Goal: Communication & Community: Answer question/provide support

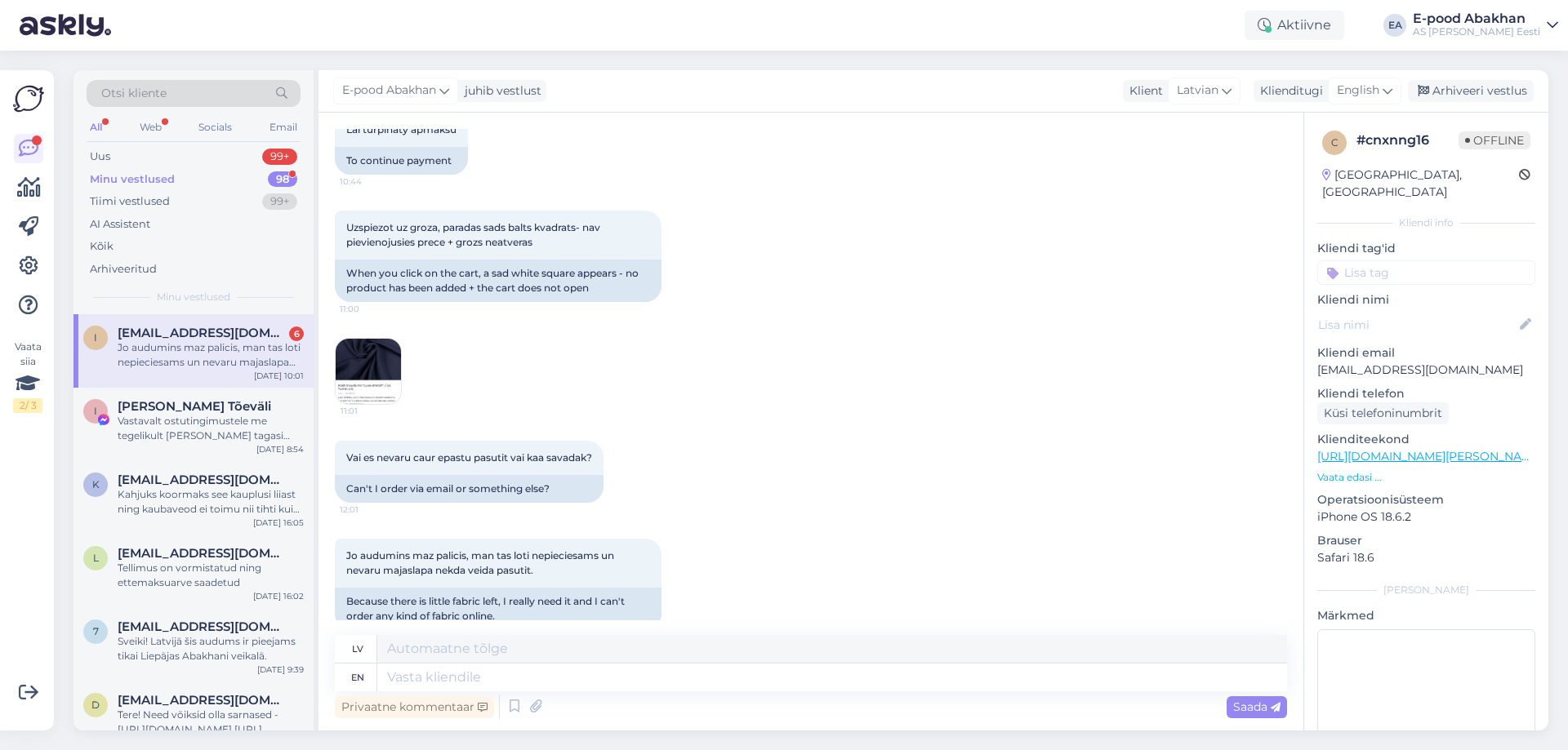
scroll to position [1316, 0]
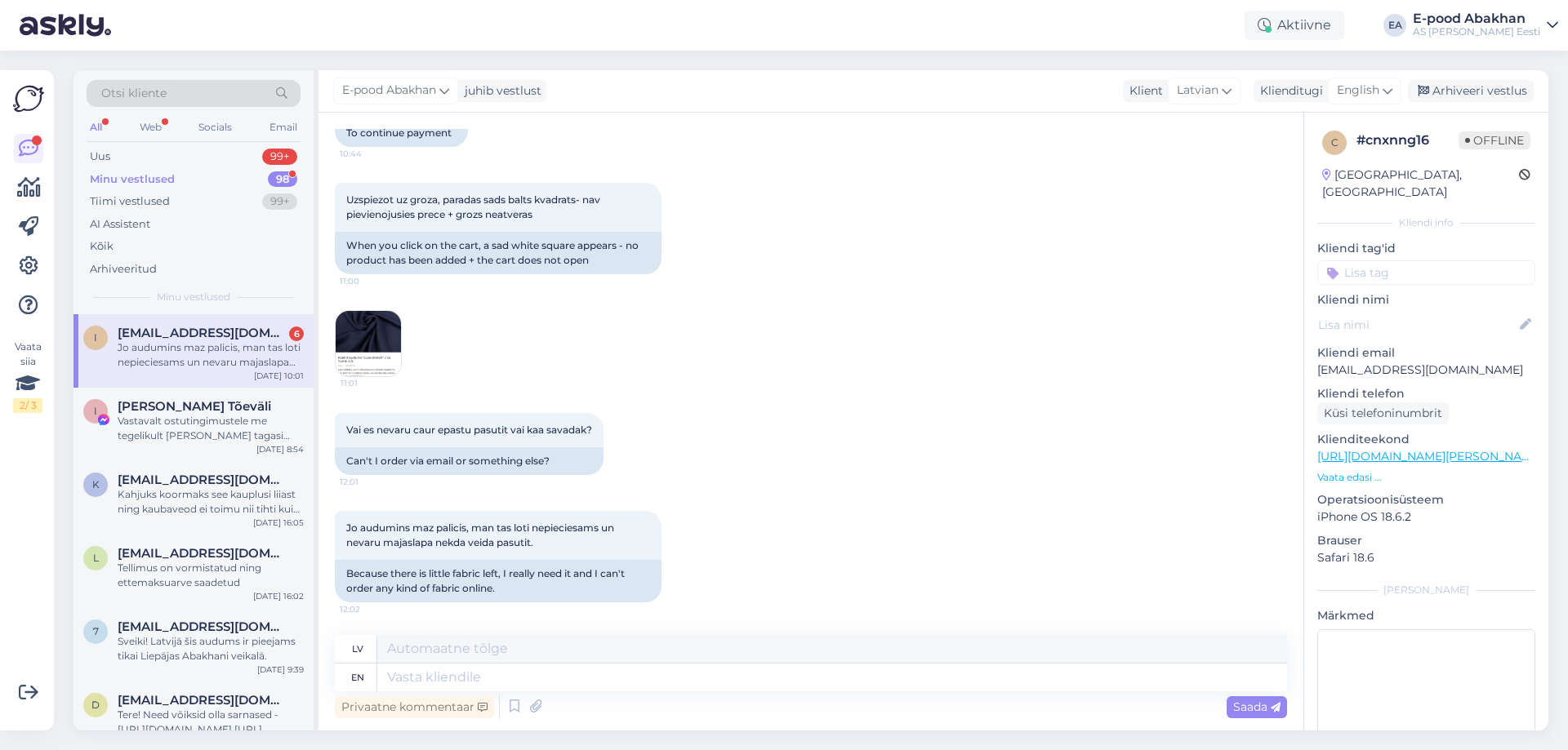
click at [368, 348] on img at bounding box center [368, 343] width 66 height 66
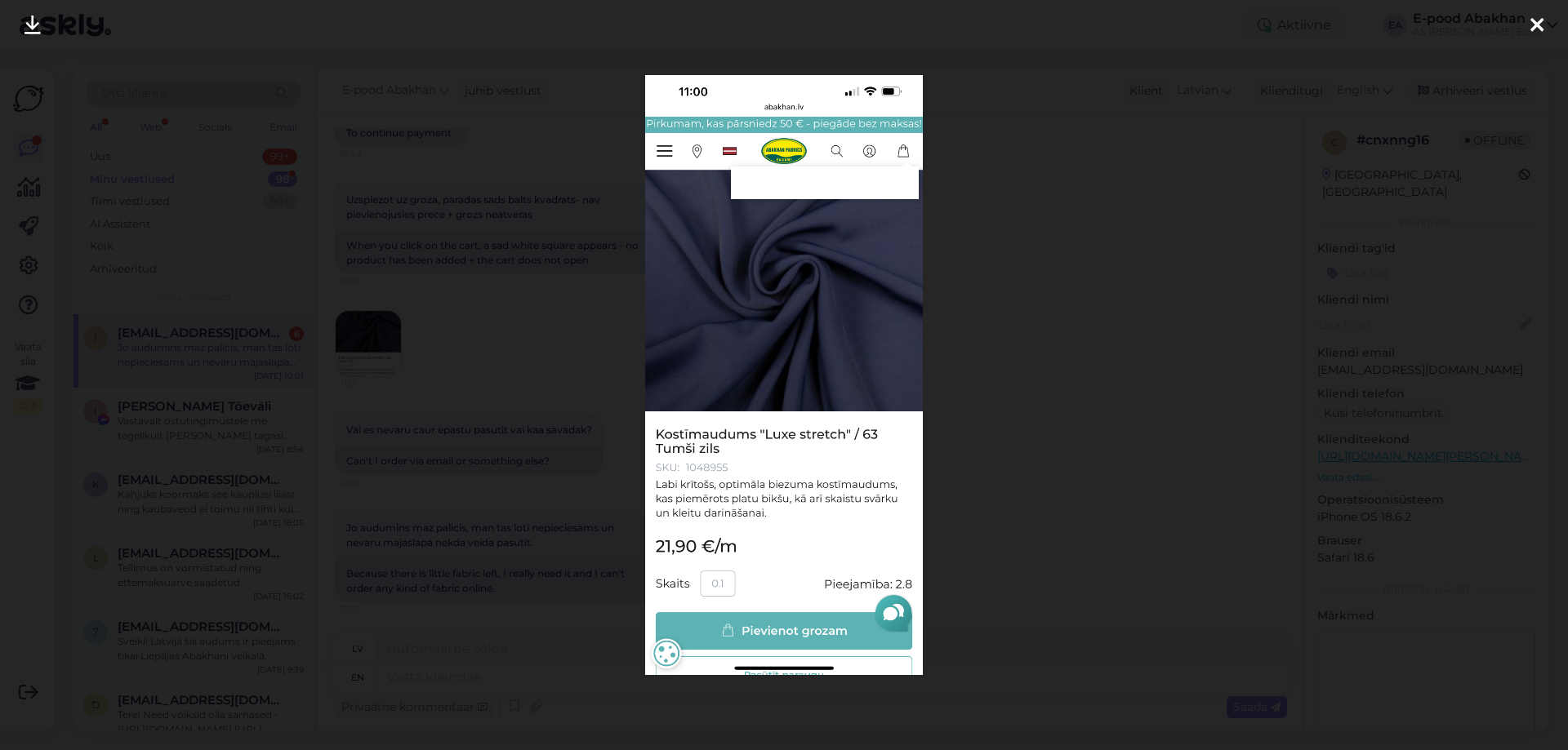
click at [479, 374] on div at bounding box center [784, 375] width 1568 height 750
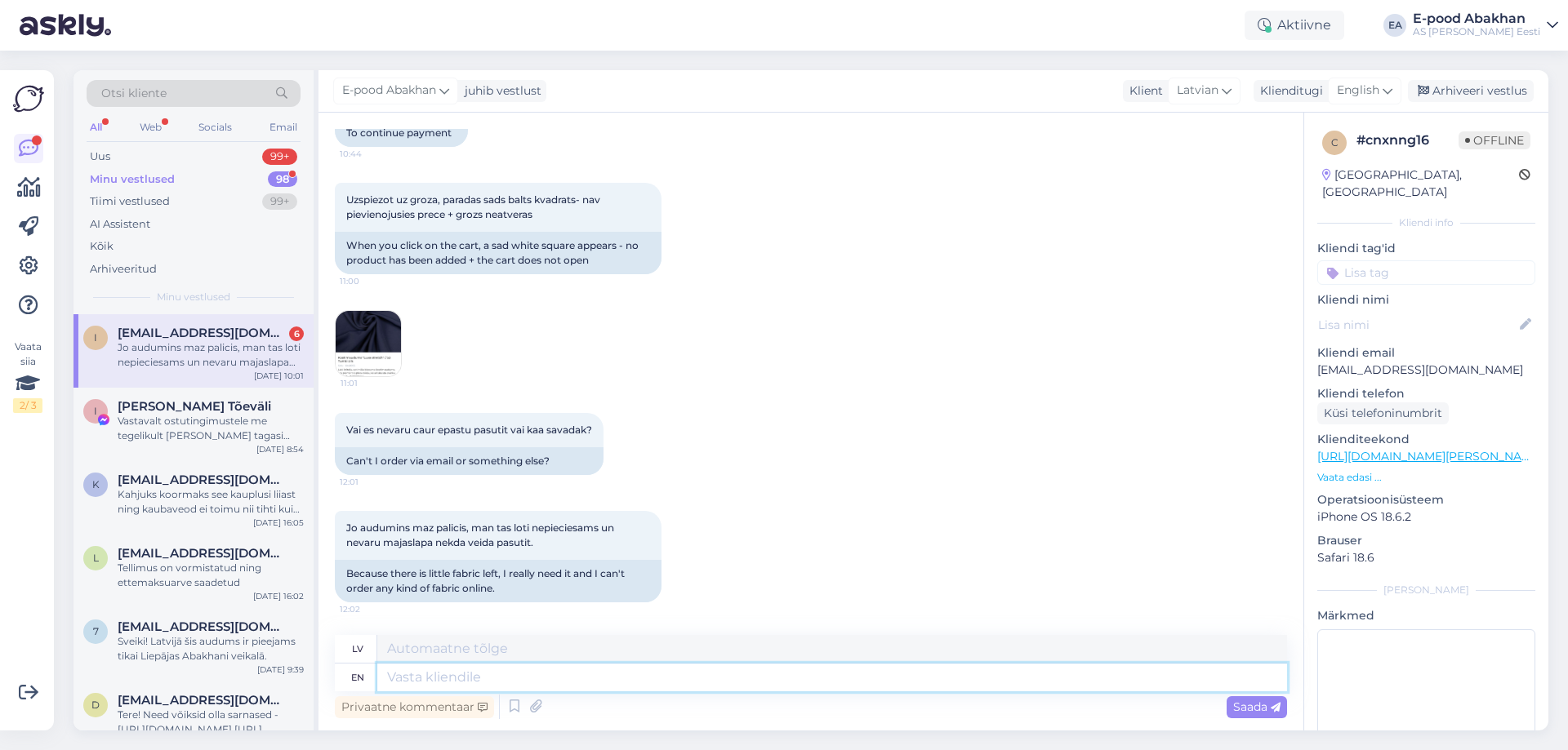
click at [683, 671] on textarea at bounding box center [832, 677] width 909 height 28
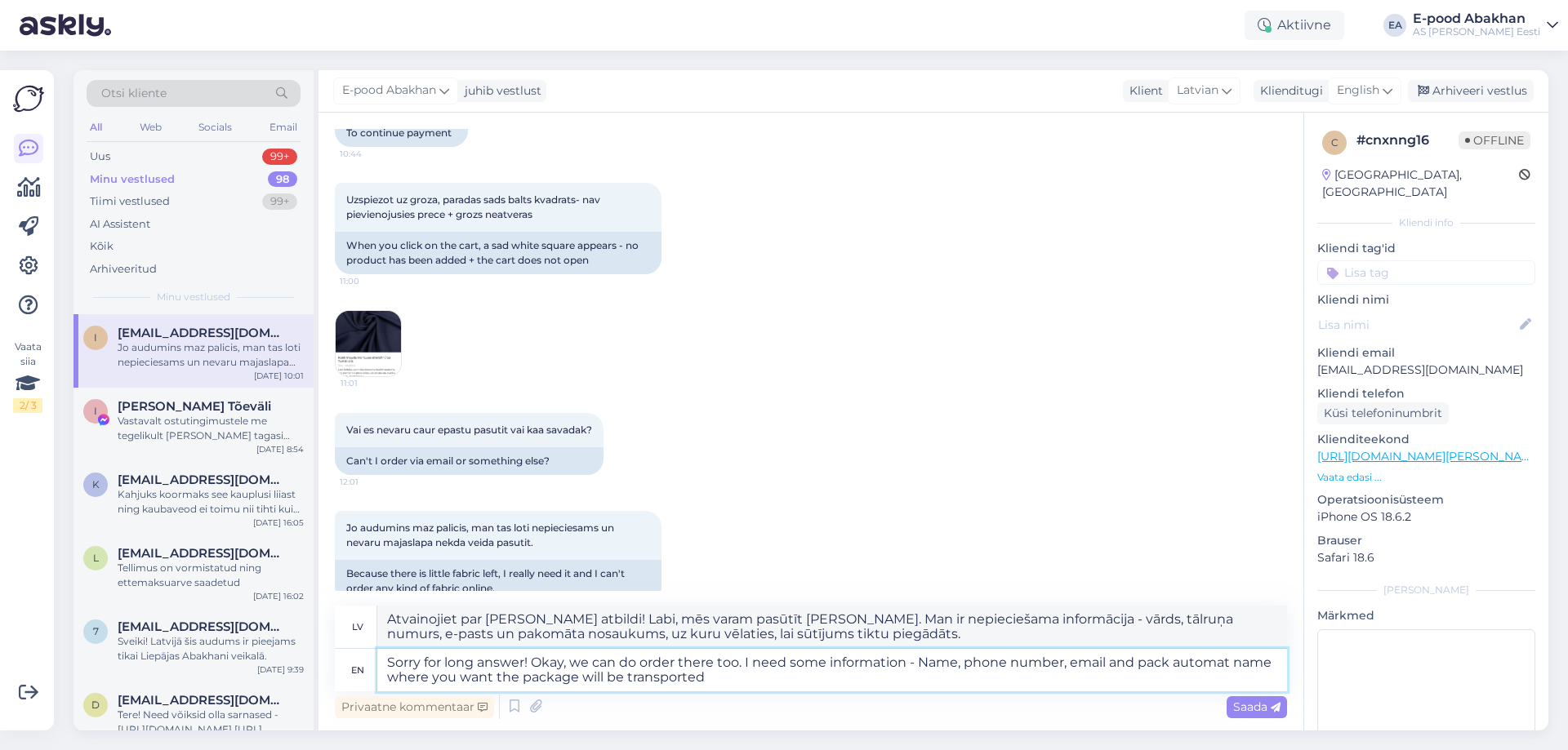
type textarea "Sorry for long answer! Okay, we can do order there too. I need some information…"
drag, startPoint x: 864, startPoint y: 634, endPoint x: 259, endPoint y: 568, distance: 608.6
click at [259, 568] on div "Otsi kliente All Web Socials Email Uus 99+ Minu vestlused 98 Tiimi vestlused 99…" at bounding box center [810, 400] width 1475 height 660
type textarea "Atvainojiet par [PERSON_NAME] atbildi! Labi, mēs varam pasūtīt [PERSON_NAME]. M…"
click at [835, 684] on textarea "Sorry for long answer! Okay, we can do order there too. I need some information…" at bounding box center [832, 670] width 909 height 43
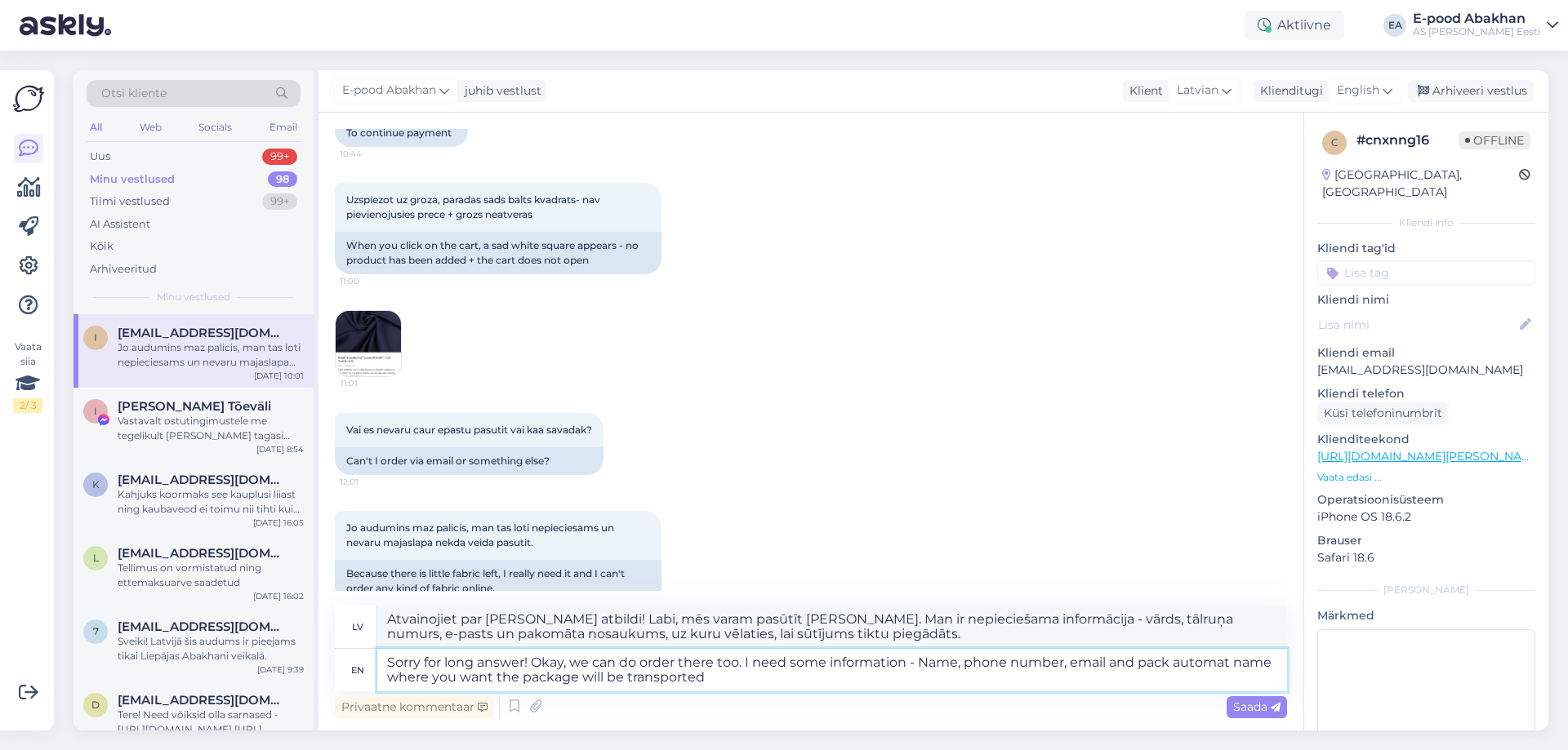
click at [931, 683] on textarea "Sorry for long answer! Okay, we can do order there too. I need some information…" at bounding box center [832, 670] width 909 height 43
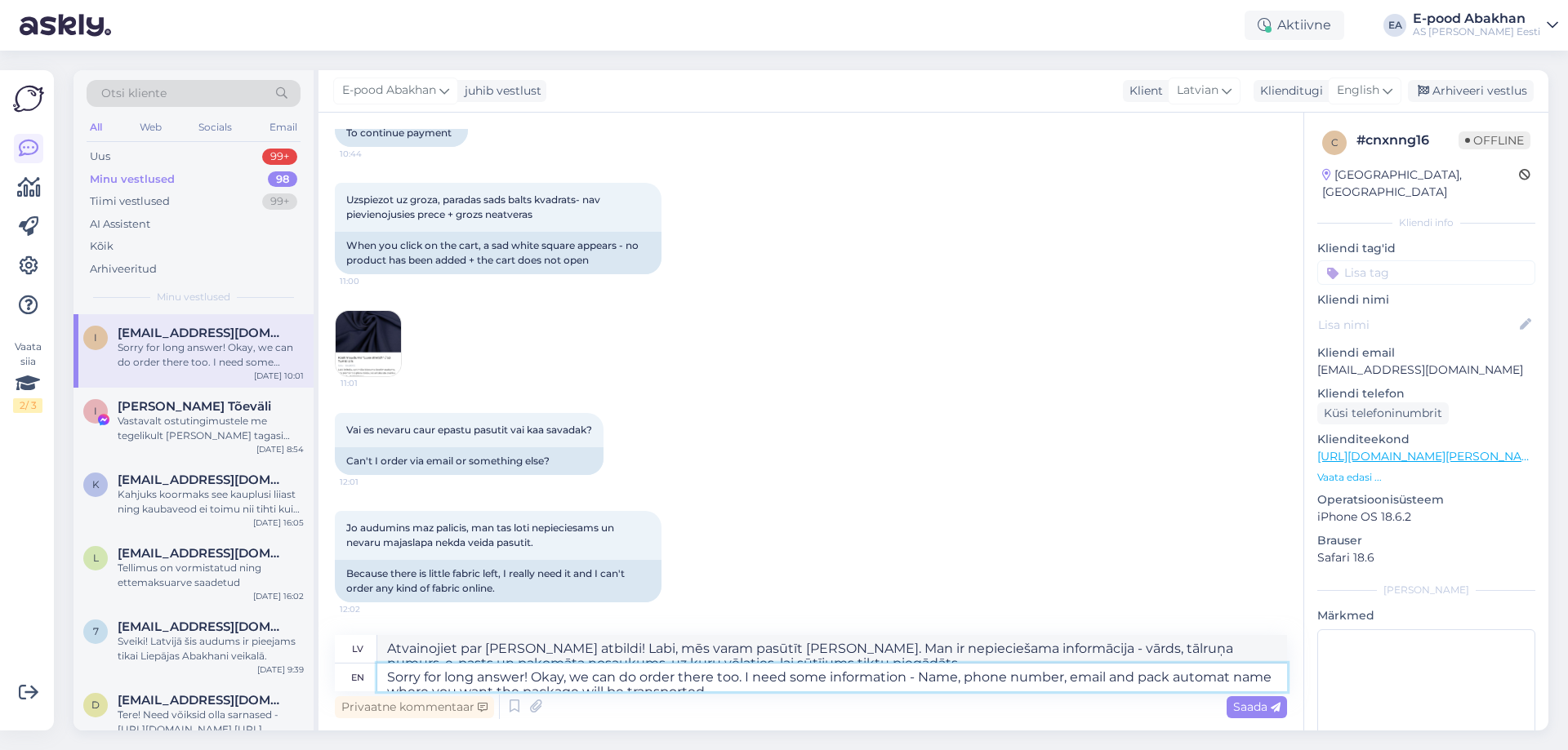
scroll to position [1502, 0]
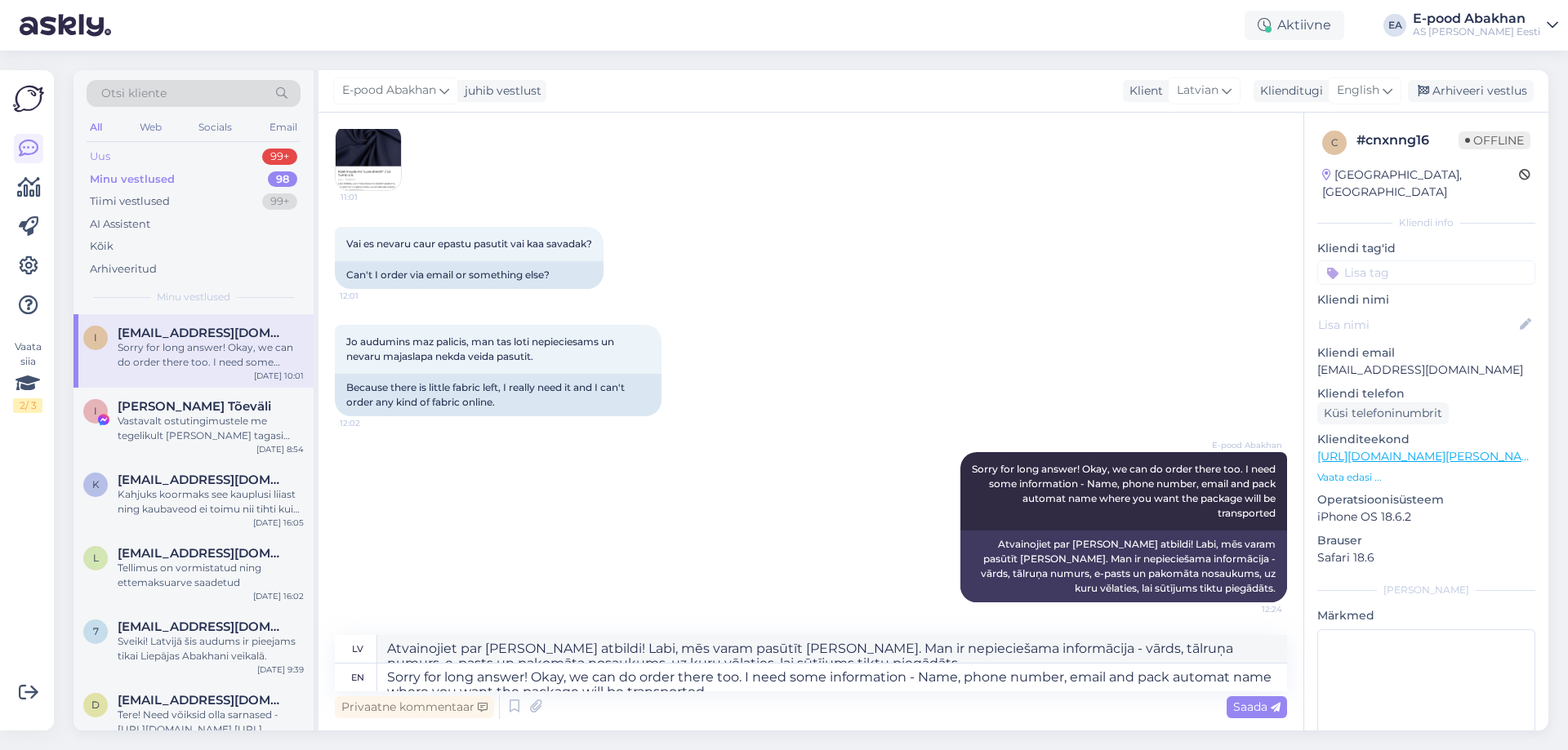
click at [189, 150] on div "Uus 99+" at bounding box center [193, 156] width 214 height 23
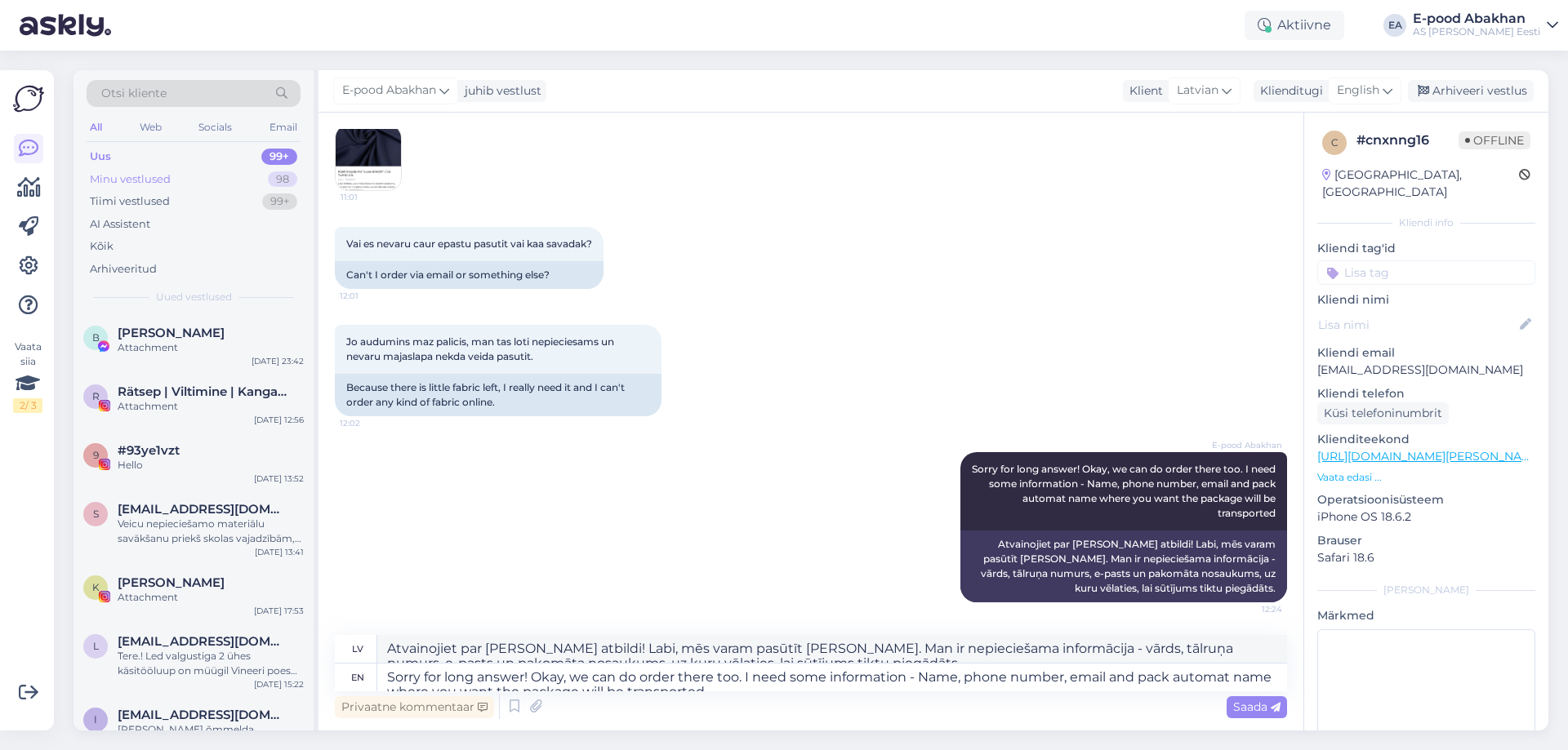
click at [173, 175] on div "Minu vestlused 98" at bounding box center [193, 179] width 214 height 23
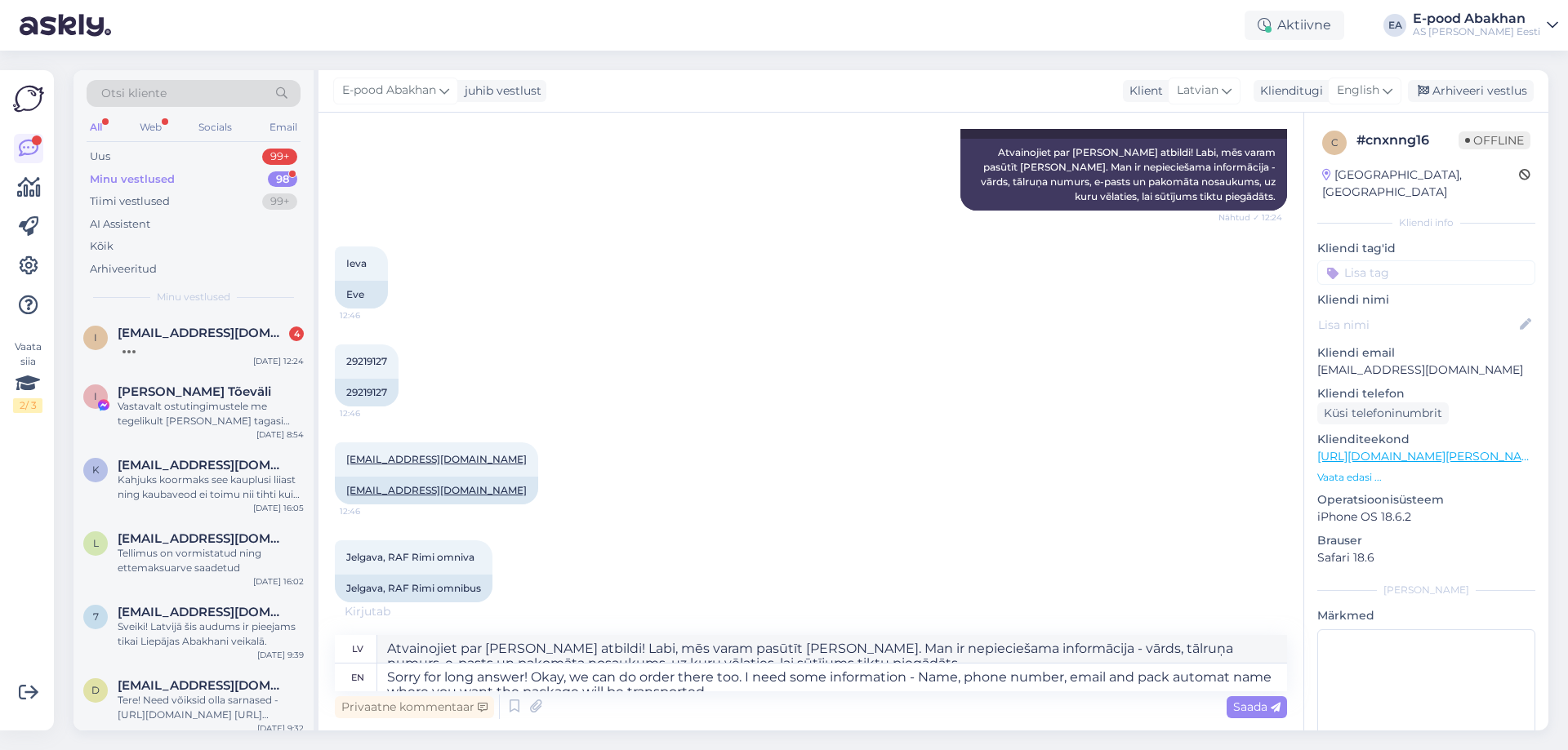
scroll to position [1911, 0]
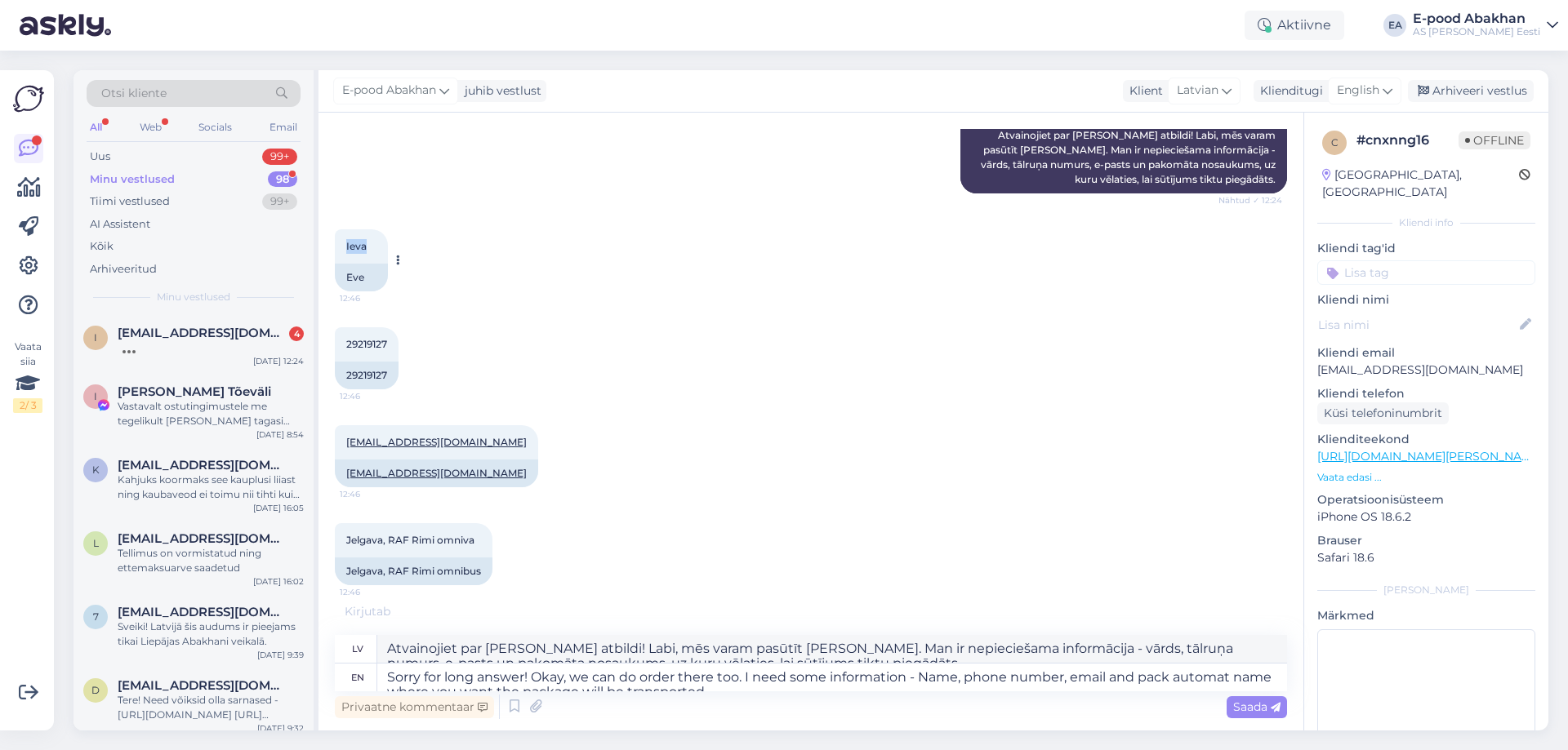
drag, startPoint x: 372, startPoint y: 248, endPoint x: 341, endPoint y: 252, distance: 31.3
click at [341, 252] on div "Ieva 12:46" at bounding box center [361, 247] width 53 height 34
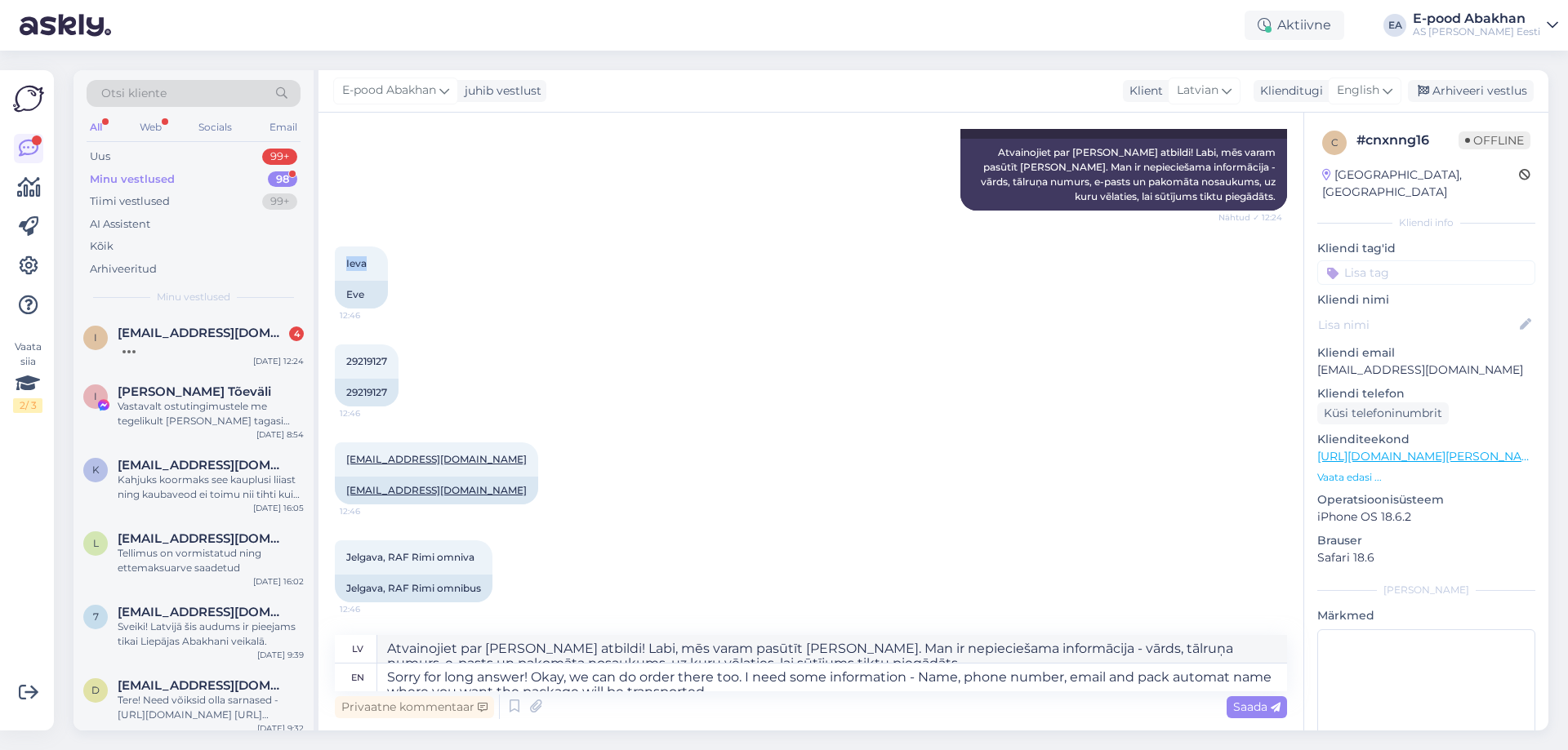
scroll to position [1894, 0]
copy span "Ieva"
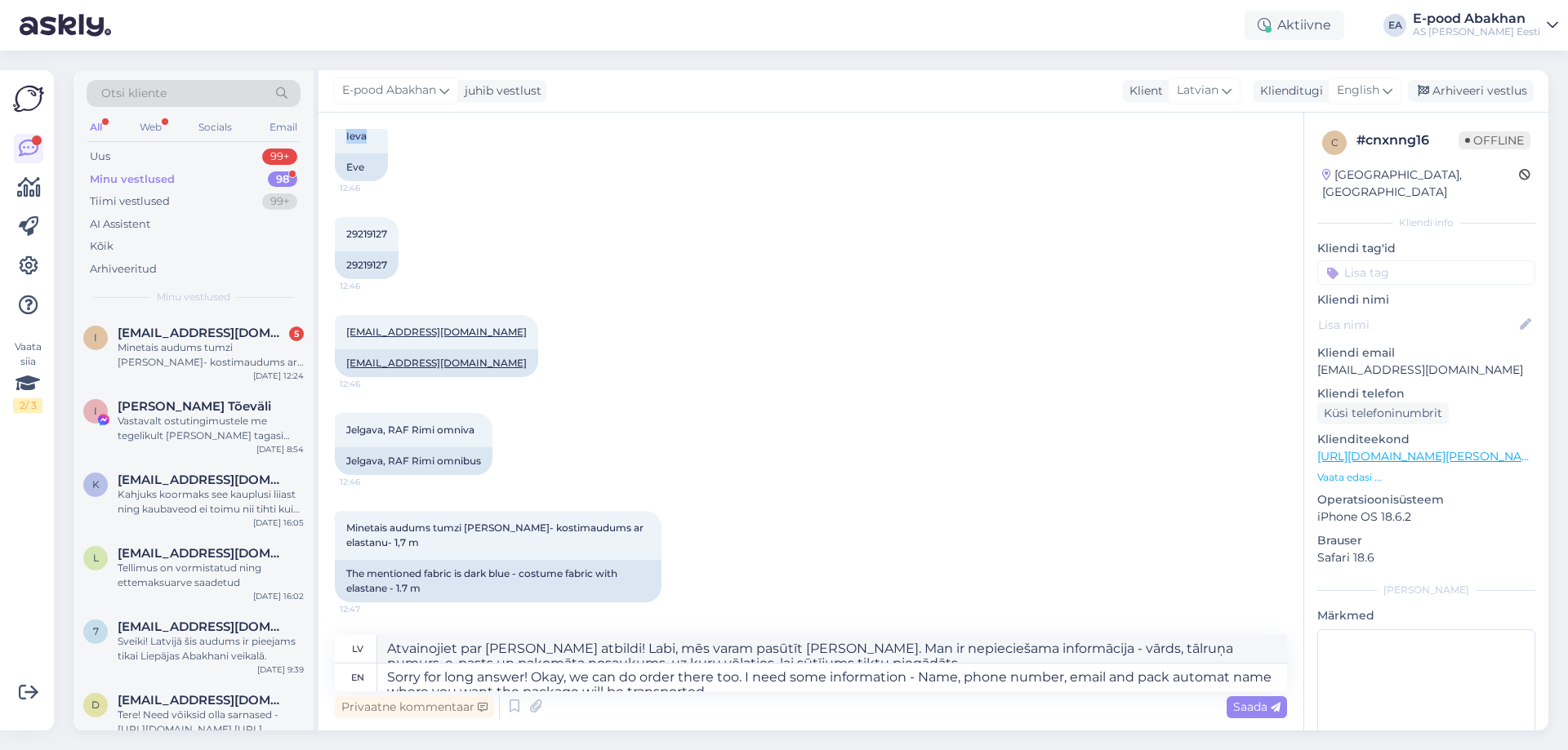
scroll to position [1939, 0]
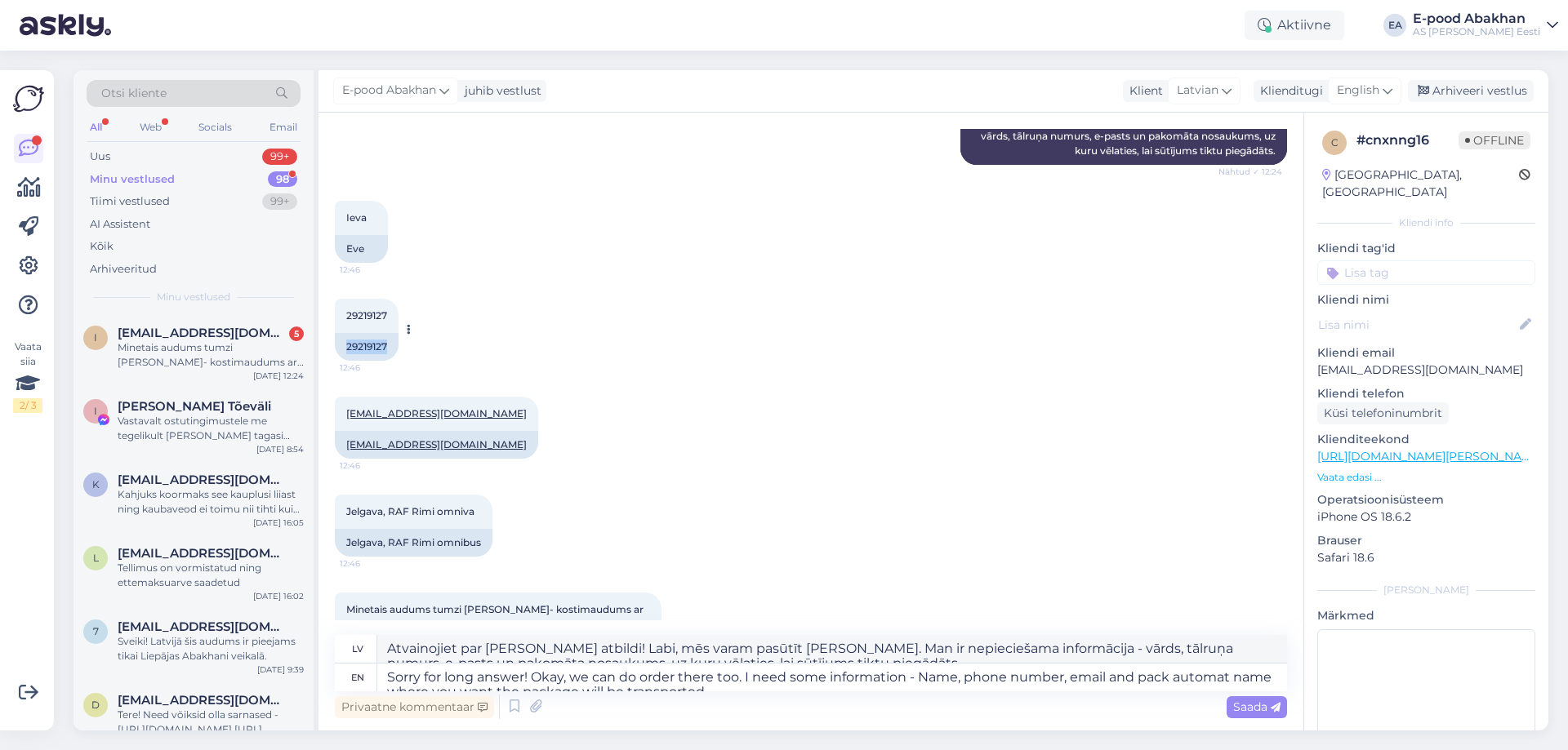
drag, startPoint x: 392, startPoint y: 341, endPoint x: 343, endPoint y: 345, distance: 49.2
click at [343, 345] on div "29219127" at bounding box center [366, 347] width 64 height 28
copy div "29219127"
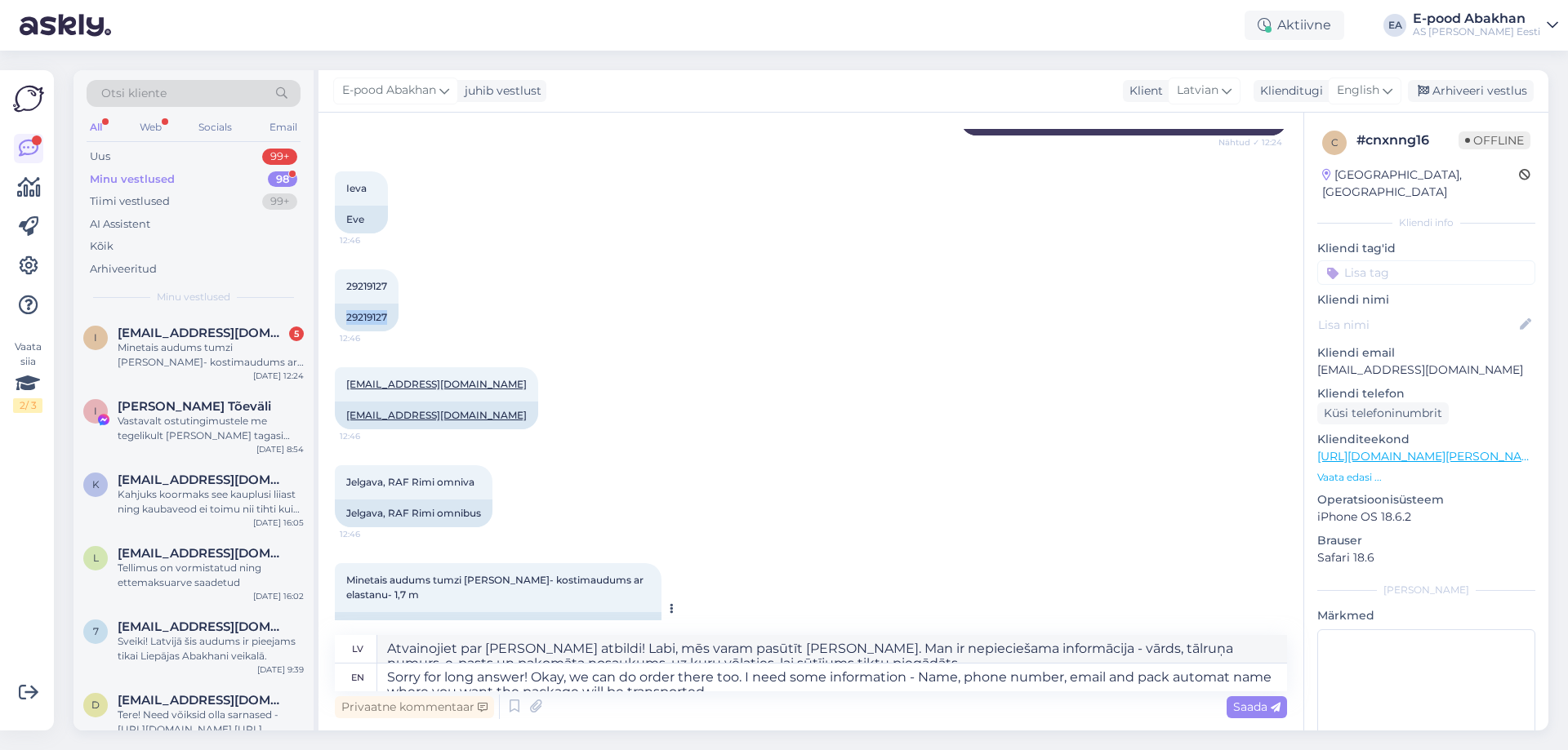
scroll to position [2021, 0]
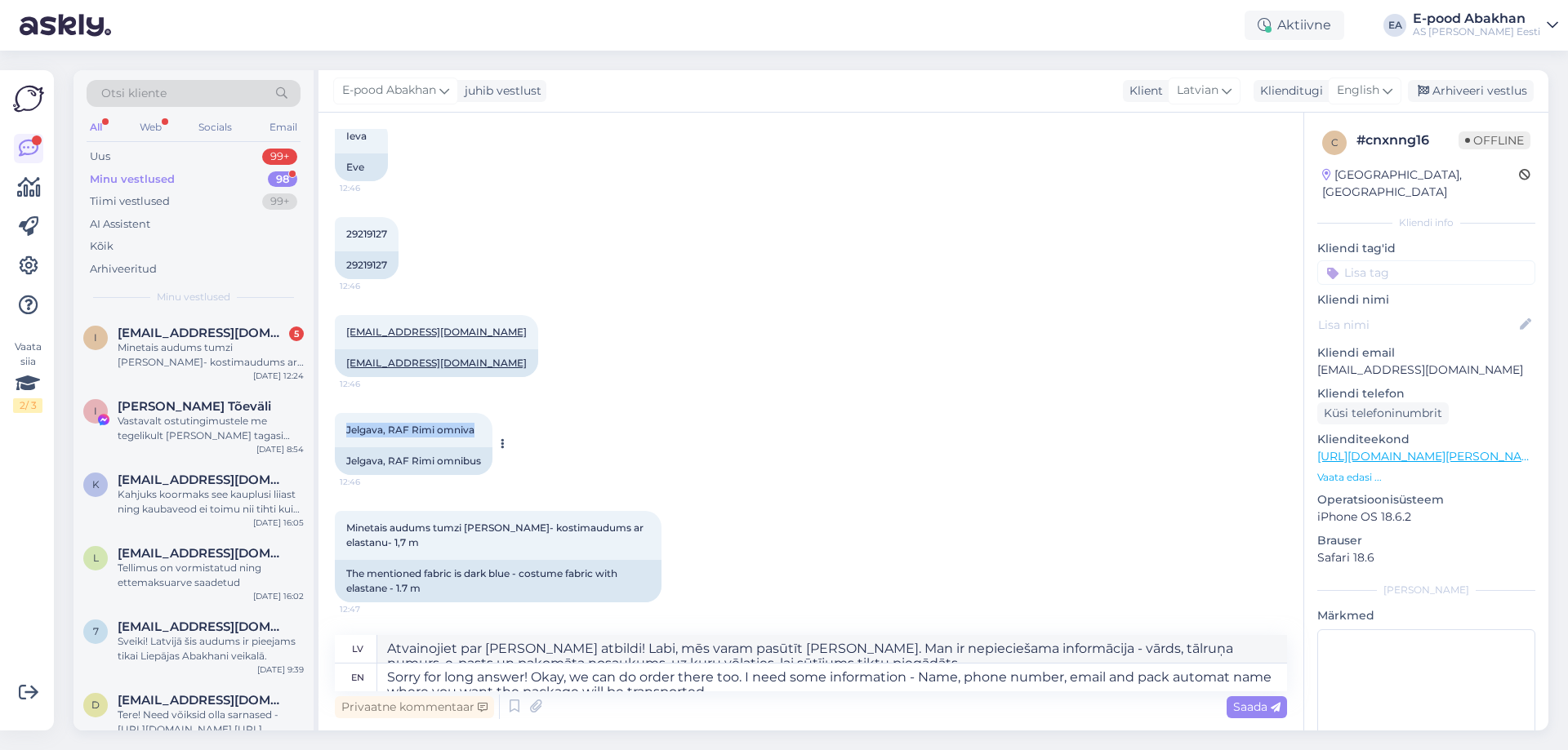
drag, startPoint x: 481, startPoint y: 429, endPoint x: 341, endPoint y: 423, distance: 140.1
click at [341, 423] on div "Jelgava, RAF Rimi omniva 12:46" at bounding box center [413, 430] width 157 height 34
copy span "Jelgava, RAF Rimi omniva"
drag, startPoint x: 426, startPoint y: 334, endPoint x: 344, endPoint y: 344, distance: 82.6
click at [344, 344] on div "[EMAIL_ADDRESS][DOMAIN_NAME] 12:46" at bounding box center [436, 333] width 203 height 34
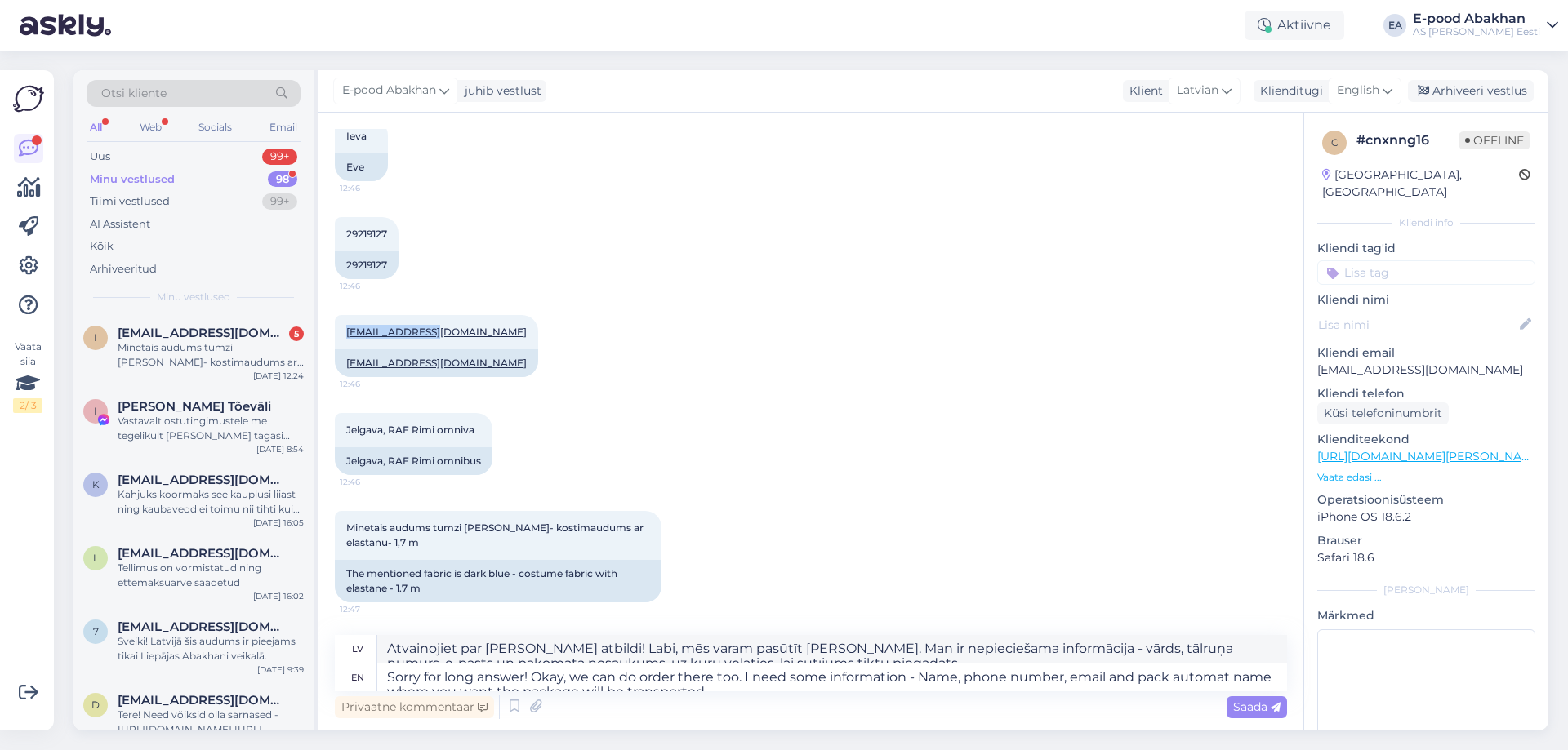
copy link "[EMAIL_ADDRESS][DOMAIN_NAME]"
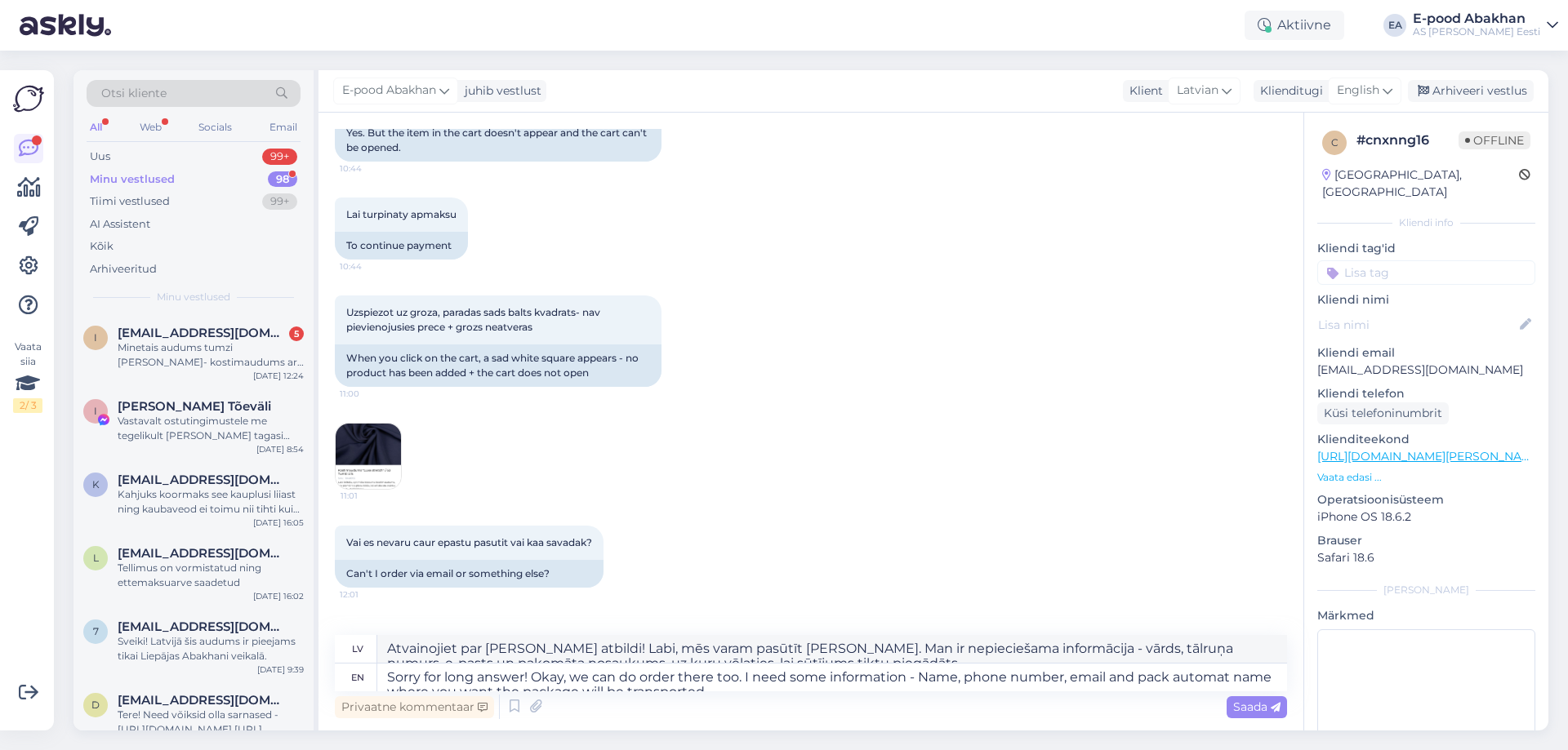
scroll to position [1205, 0]
click at [341, 456] on img at bounding box center [368, 455] width 66 height 66
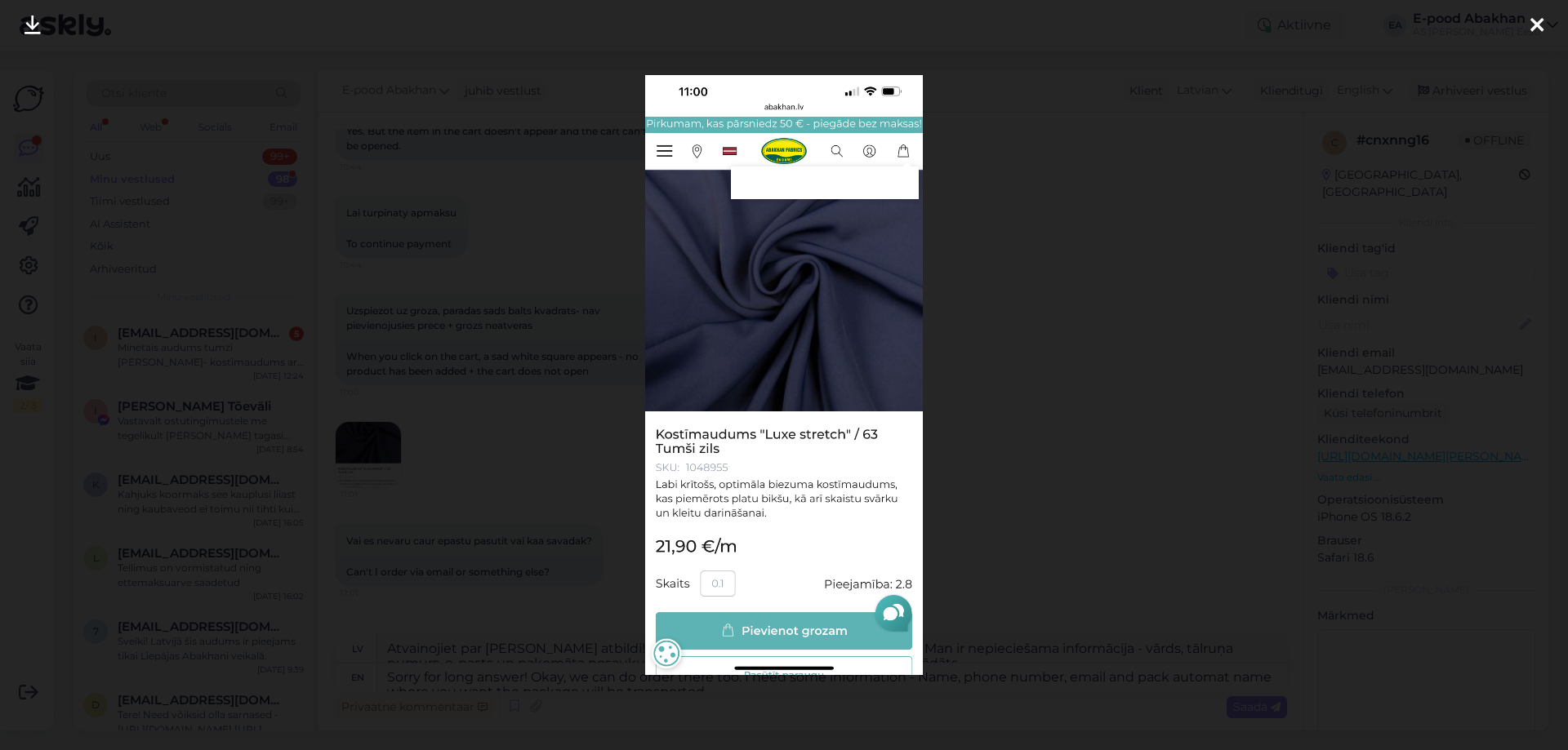
click at [513, 477] on div at bounding box center [784, 375] width 1568 height 750
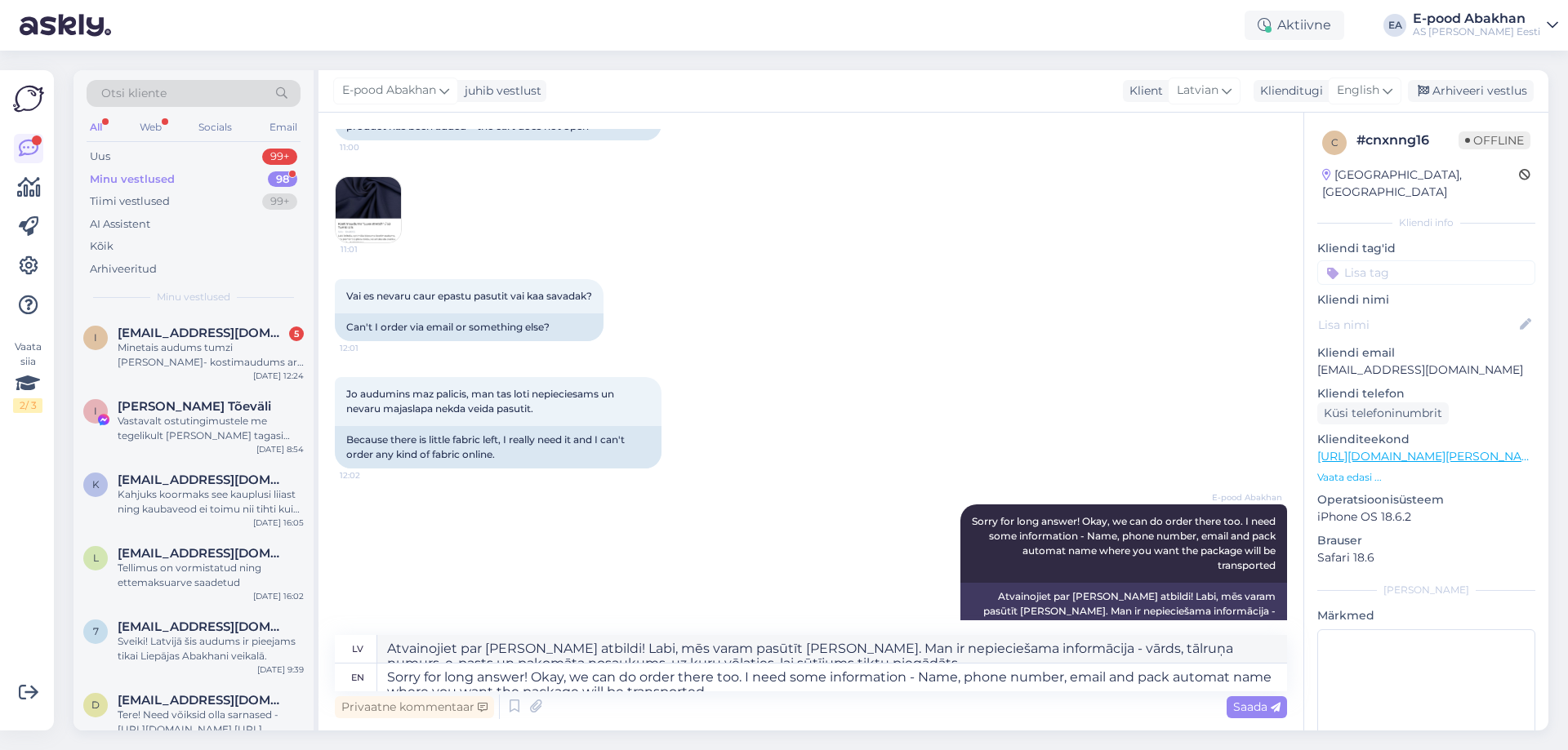
scroll to position [2021, 0]
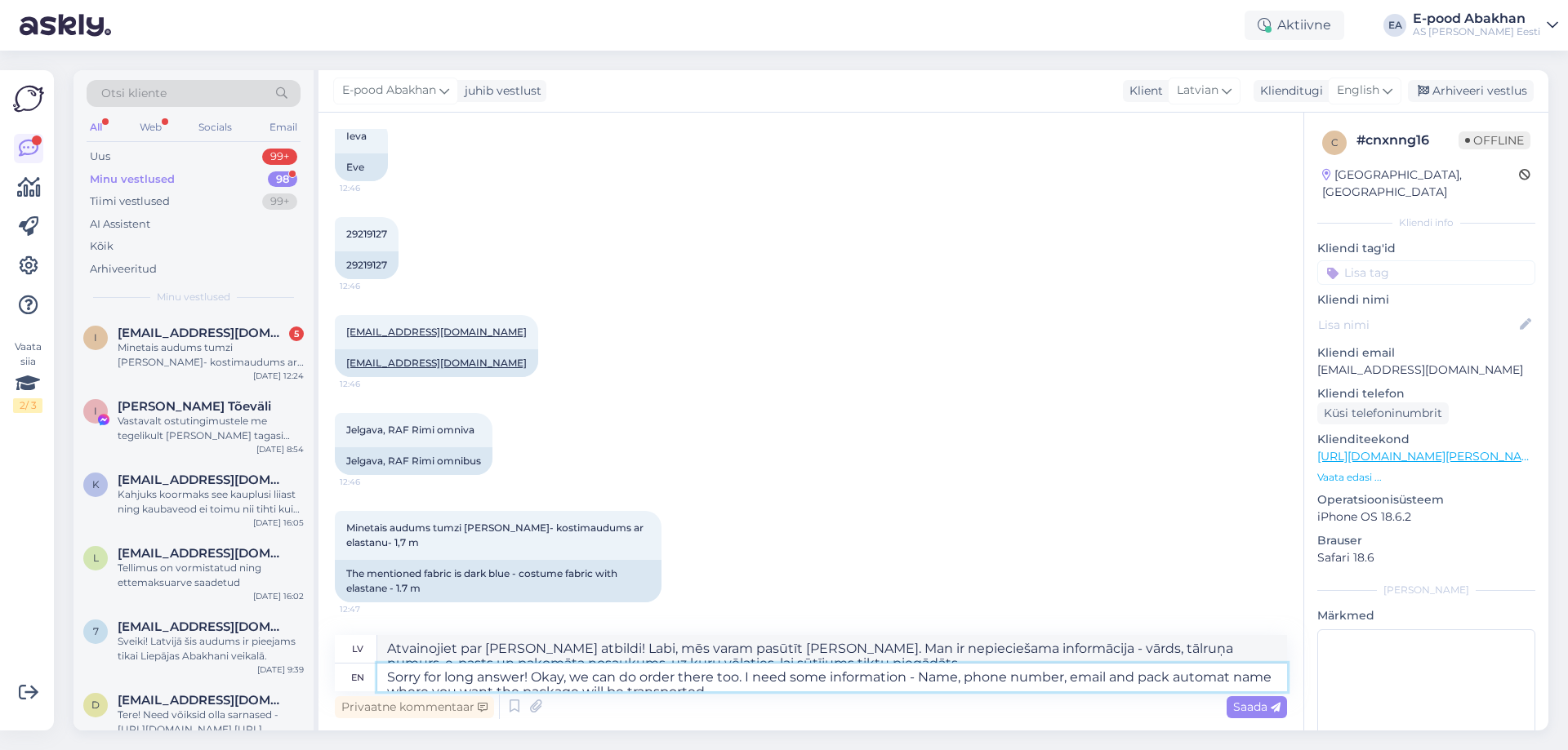
click at [539, 680] on textarea "Sorry for long answer! Okay, we can do order there too. I need some information…" at bounding box center [832, 677] width 909 height 28
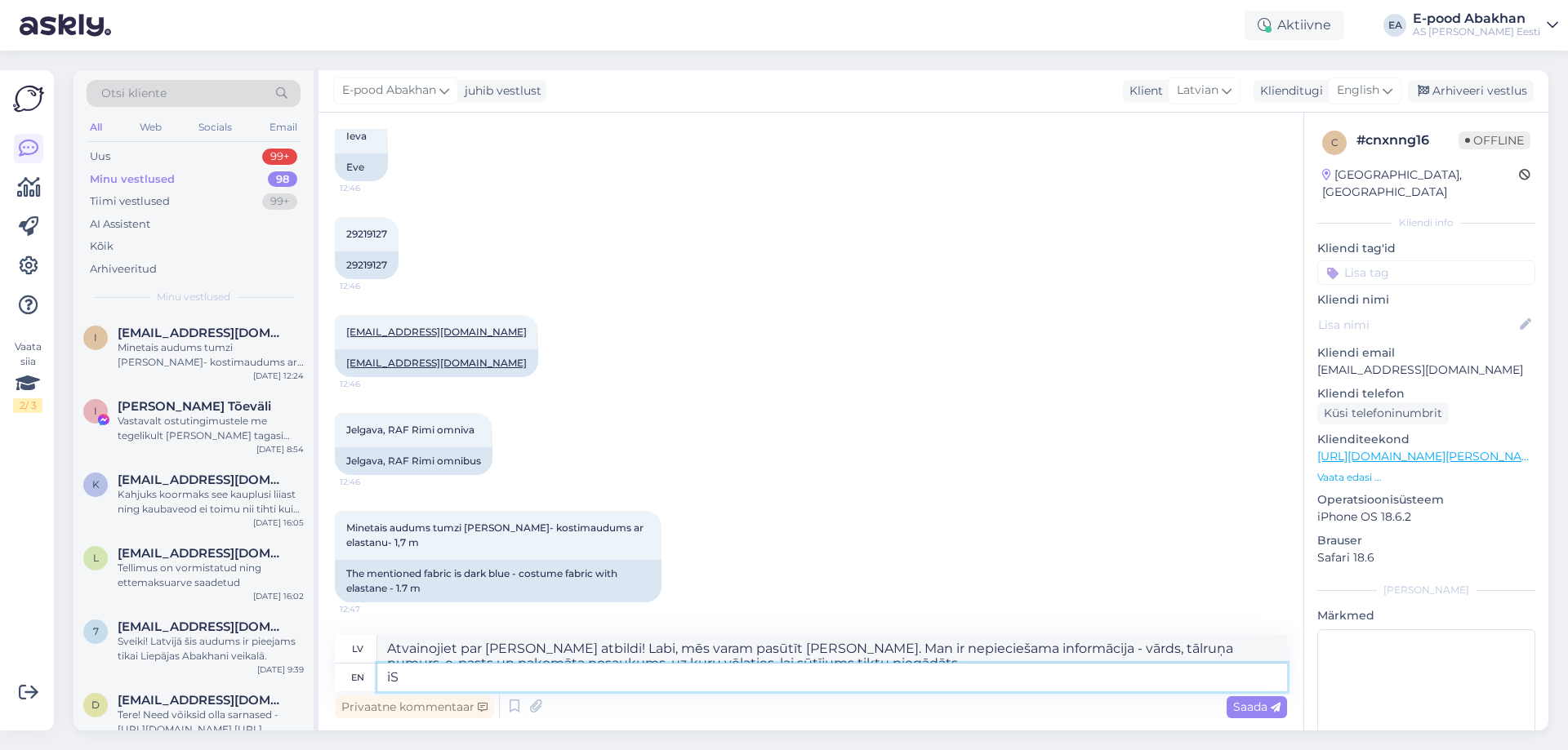
type textarea "i"
type textarea "Is there anything else you want to add to your order?"
drag, startPoint x: 769, startPoint y: 644, endPoint x: 113, endPoint y: 657, distance: 656.1
click at [113, 657] on div "Otsi kliente All Web Socials Email Uus 99+ Minu vestlused 98 Tiimi vestlused 99…" at bounding box center [810, 400] width 1475 height 660
type textarea "Vai [PERSON_NAME] ko vēlaties pievienot savam pasūtījumam?"
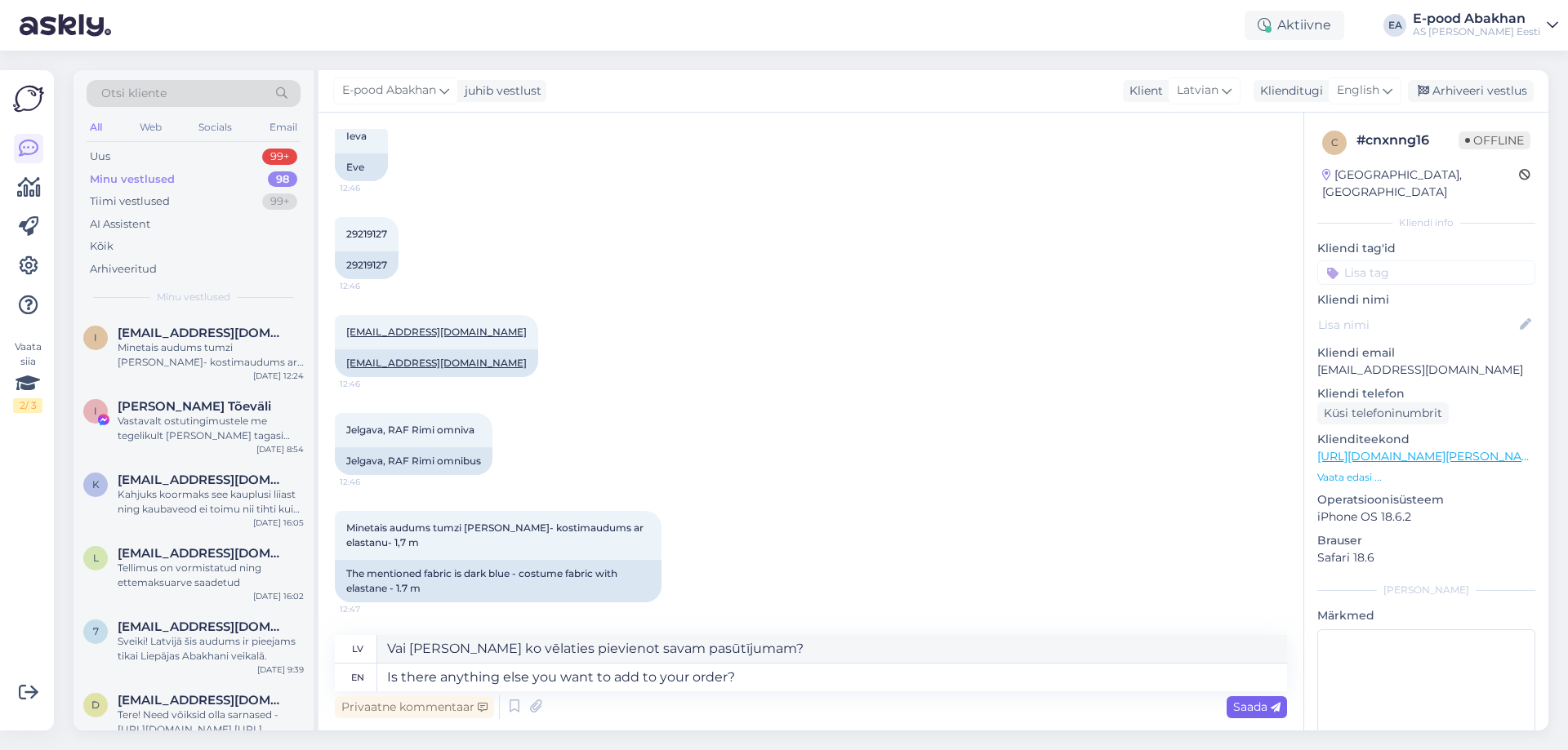
click at [1277, 709] on icon at bounding box center [1275, 708] width 10 height 10
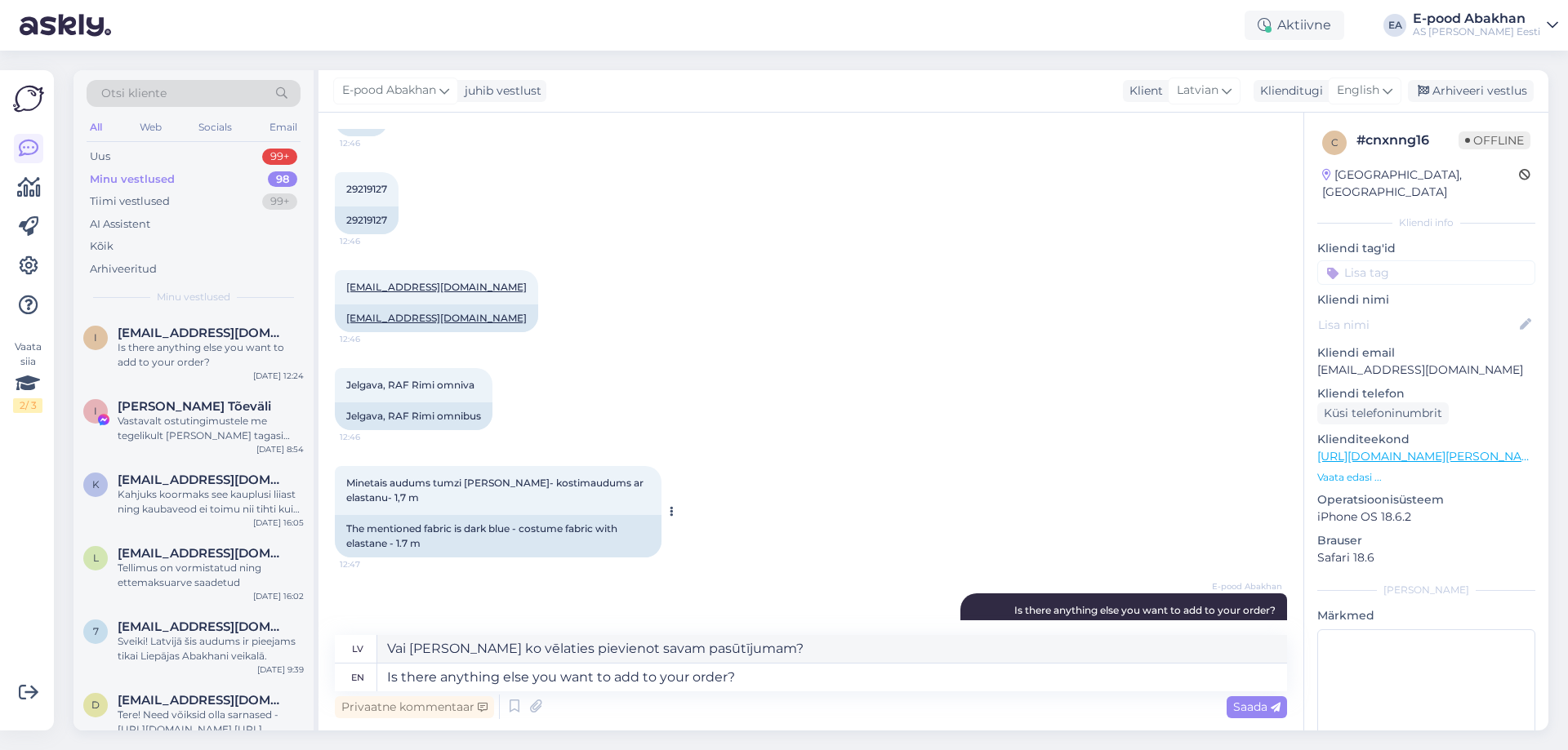
scroll to position [2037, 0]
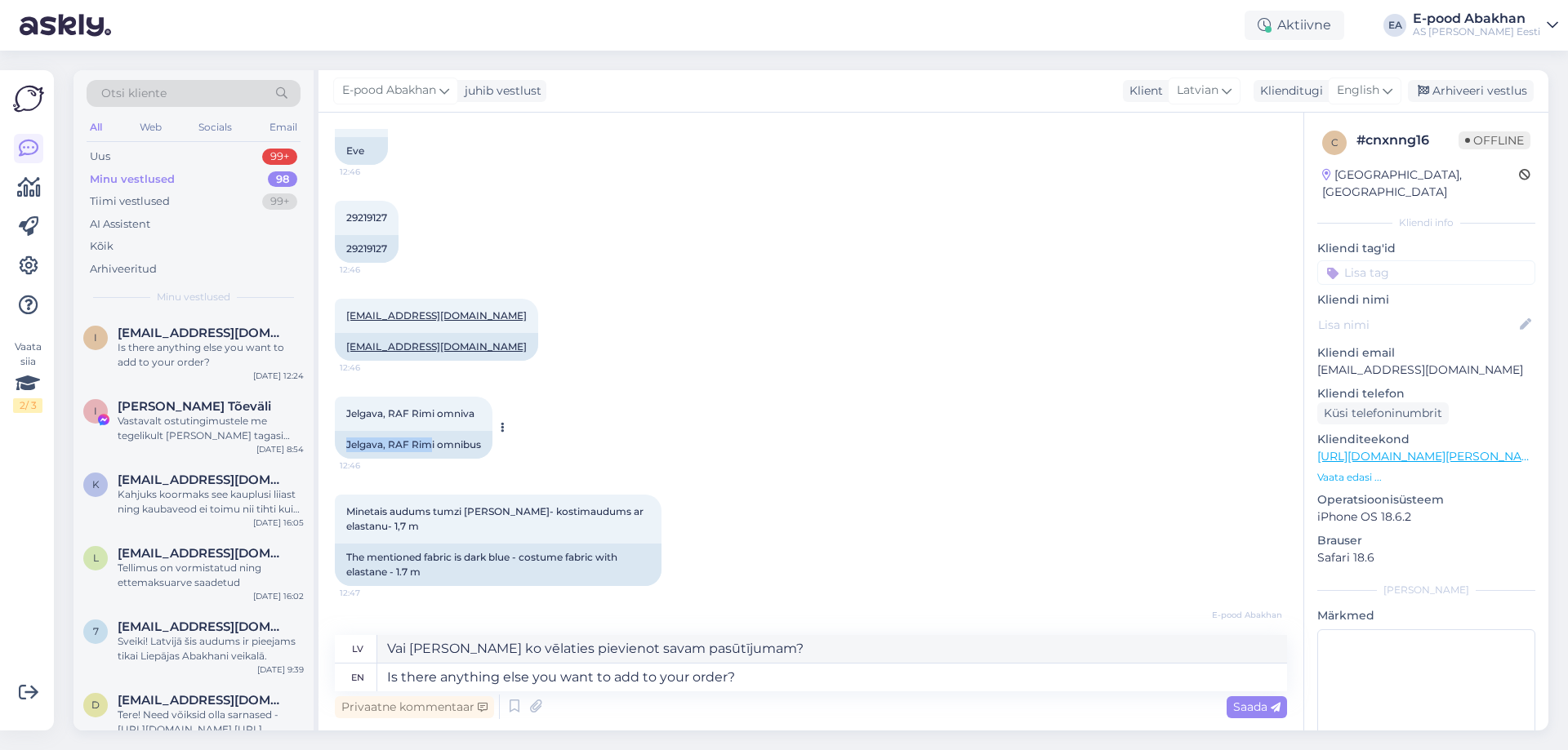
drag, startPoint x: 433, startPoint y: 445, endPoint x: 336, endPoint y: 448, distance: 97.0
click at [336, 448] on div "Jelgava, RAF Rimi omnibus" at bounding box center [413, 444] width 157 height 28
copy div "Jelgava, [GEOGRAPHIC_DATA]"
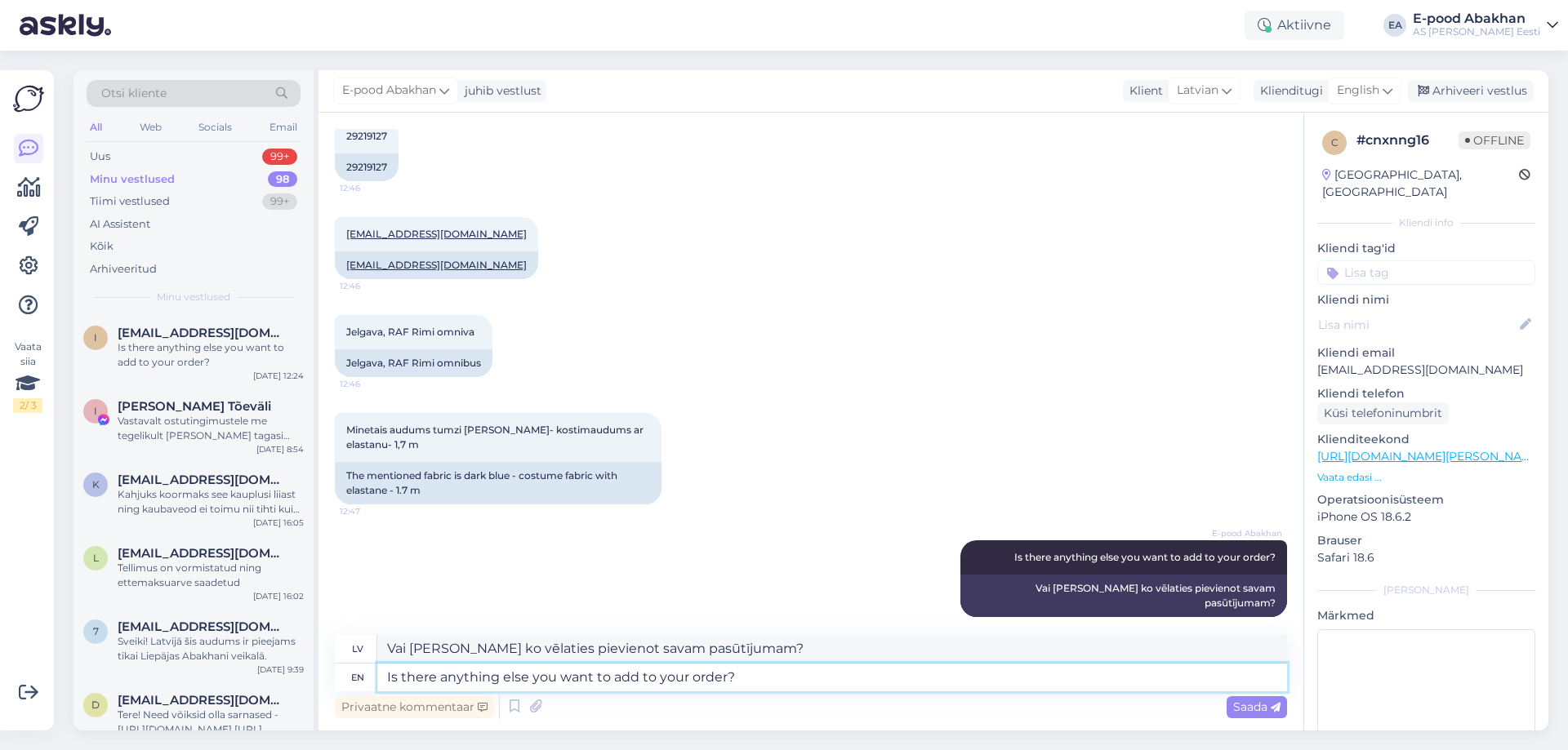
click at [635, 679] on textarea "Is there anything else you want to add to your order?" at bounding box center [832, 677] width 909 height 28
paste textarea "All the necessary information is on the attached invoice. Once payment has been…"
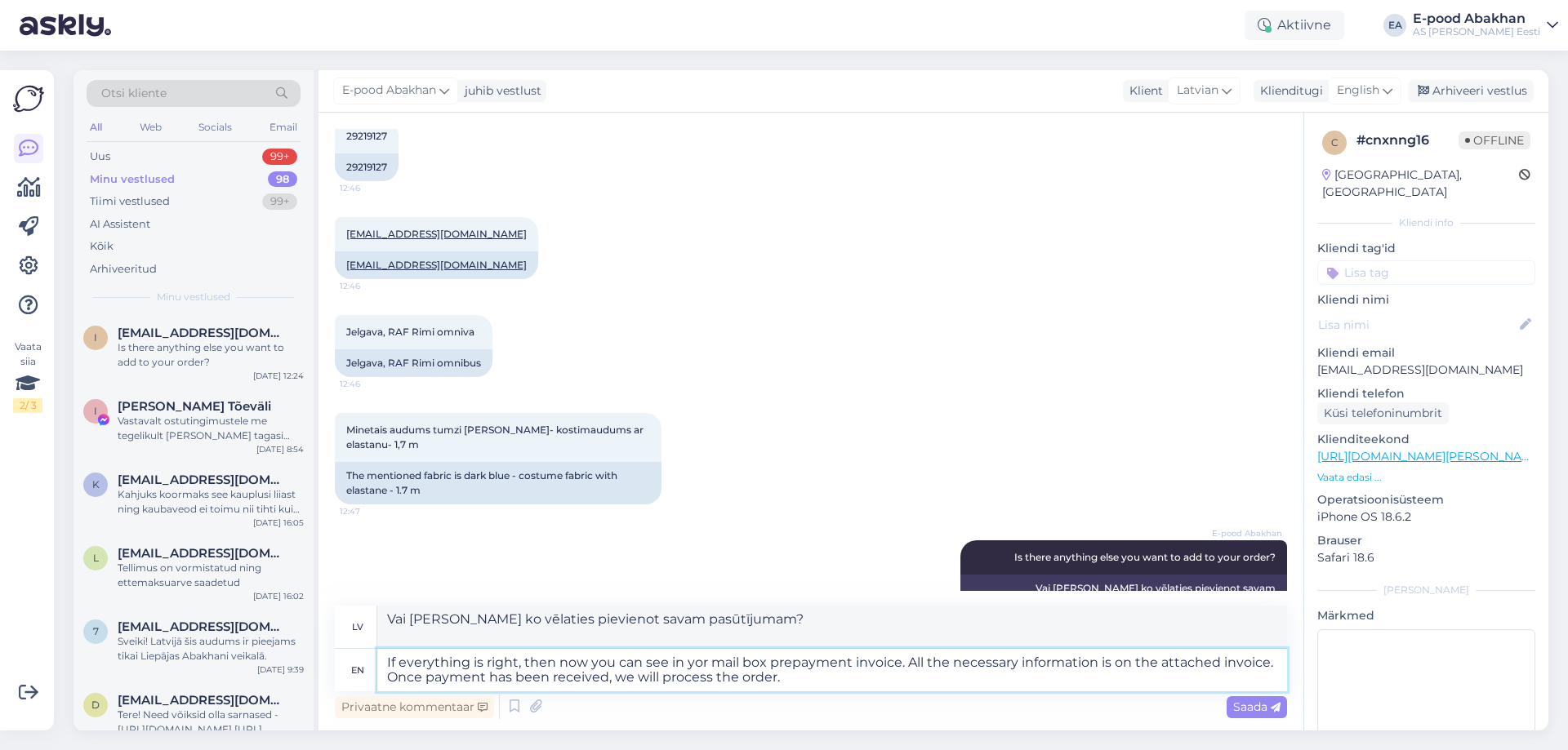
type textarea "If everything is right, then now you can see in yor mail box prepayment invoice…"
drag, startPoint x: 862, startPoint y: 637, endPoint x: 299, endPoint y: 598, distance: 564.3
click at [299, 598] on div "Otsi kliente All Web Socials Email Uus 99+ Minu vestlused 98 Tiimi vestlused 99…" at bounding box center [810, 400] width 1475 height 660
type textarea "[PERSON_NAME] ir pareizi, [PERSON_NAME] savā pastkastītē varat redzēt priekšapm…"
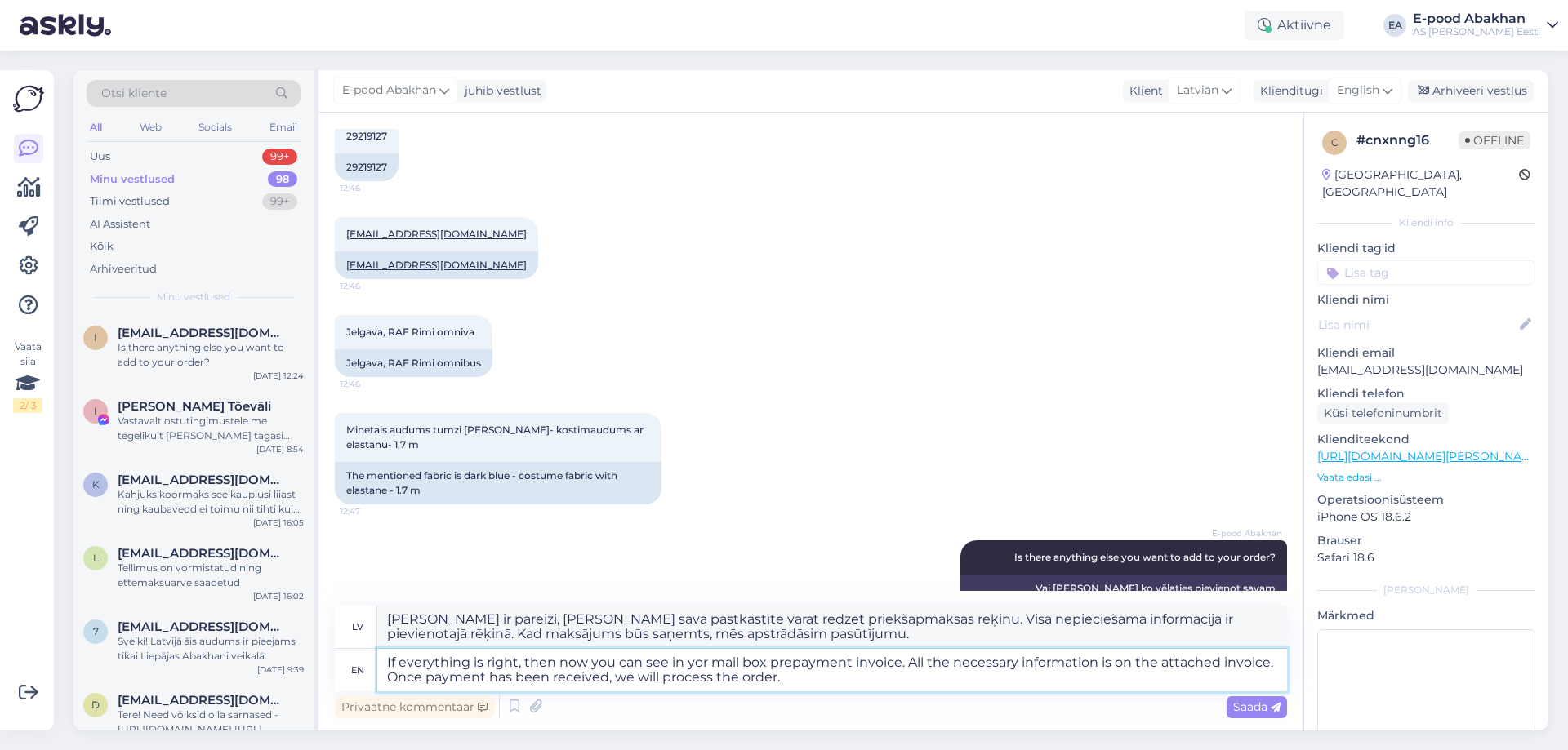
click at [783, 682] on textarea "If everything is right, then now you can see in yor mail box prepayment invoice…" at bounding box center [832, 670] width 909 height 43
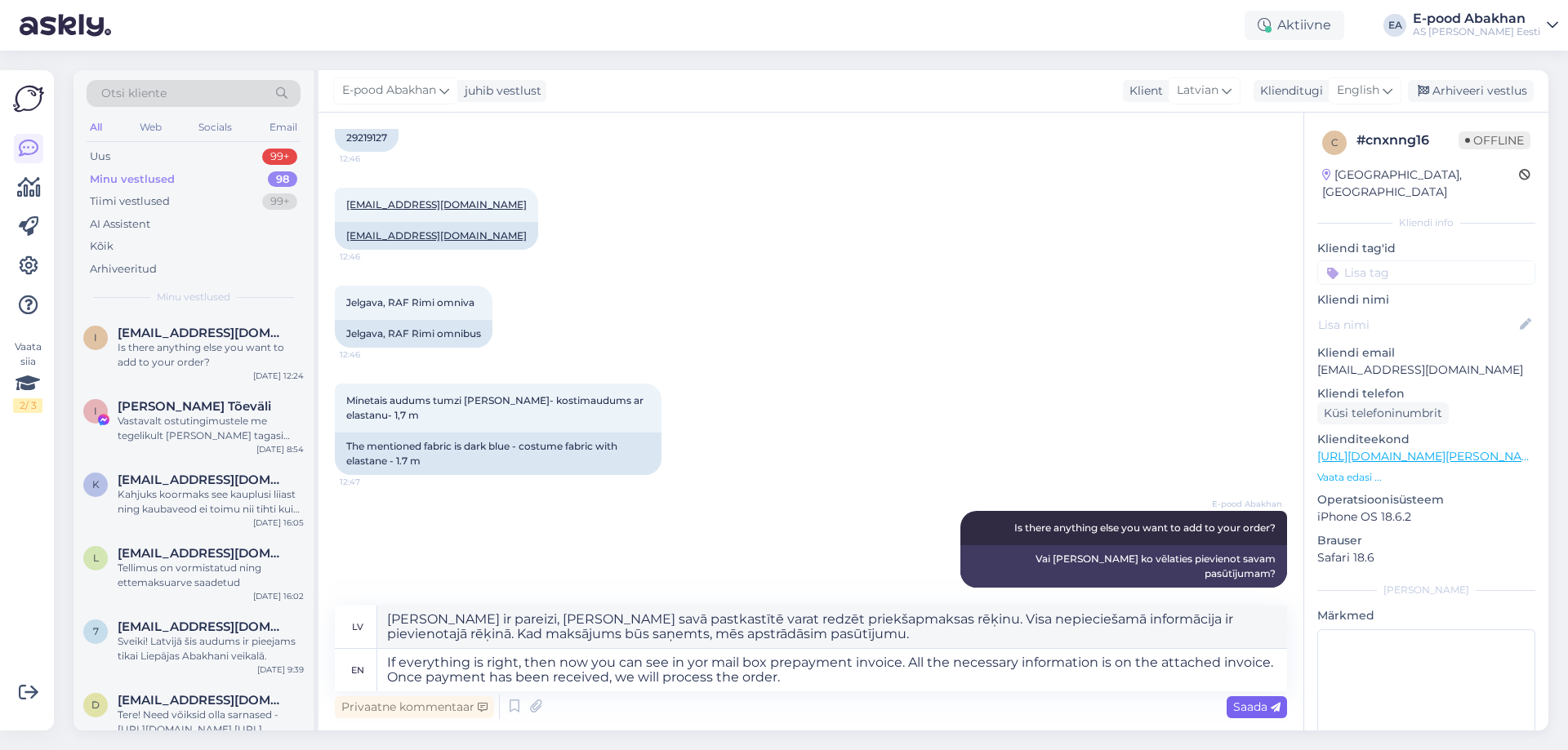
click at [1265, 703] on span "Saada" at bounding box center [1257, 706] width 48 height 14
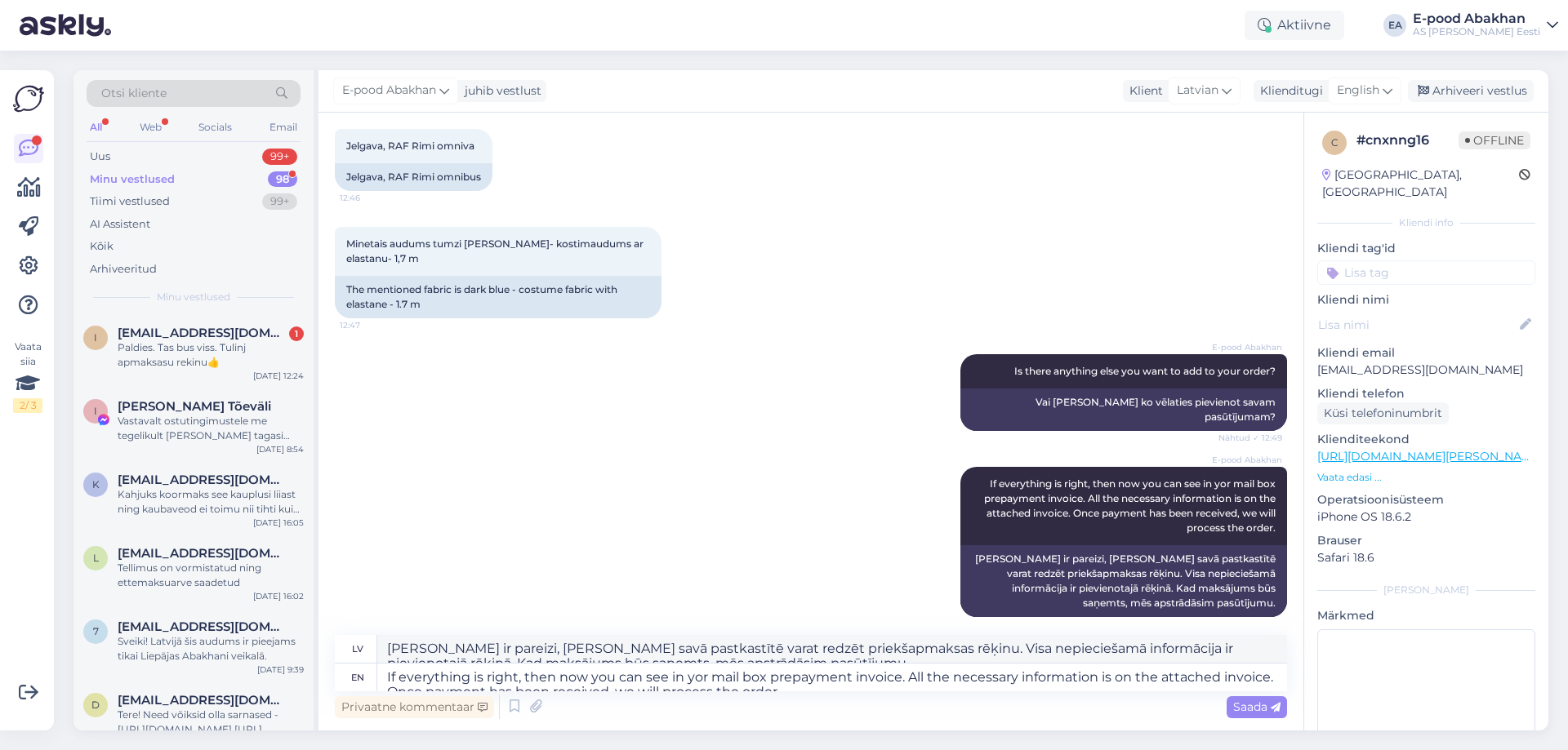
scroll to position [2403, 0]
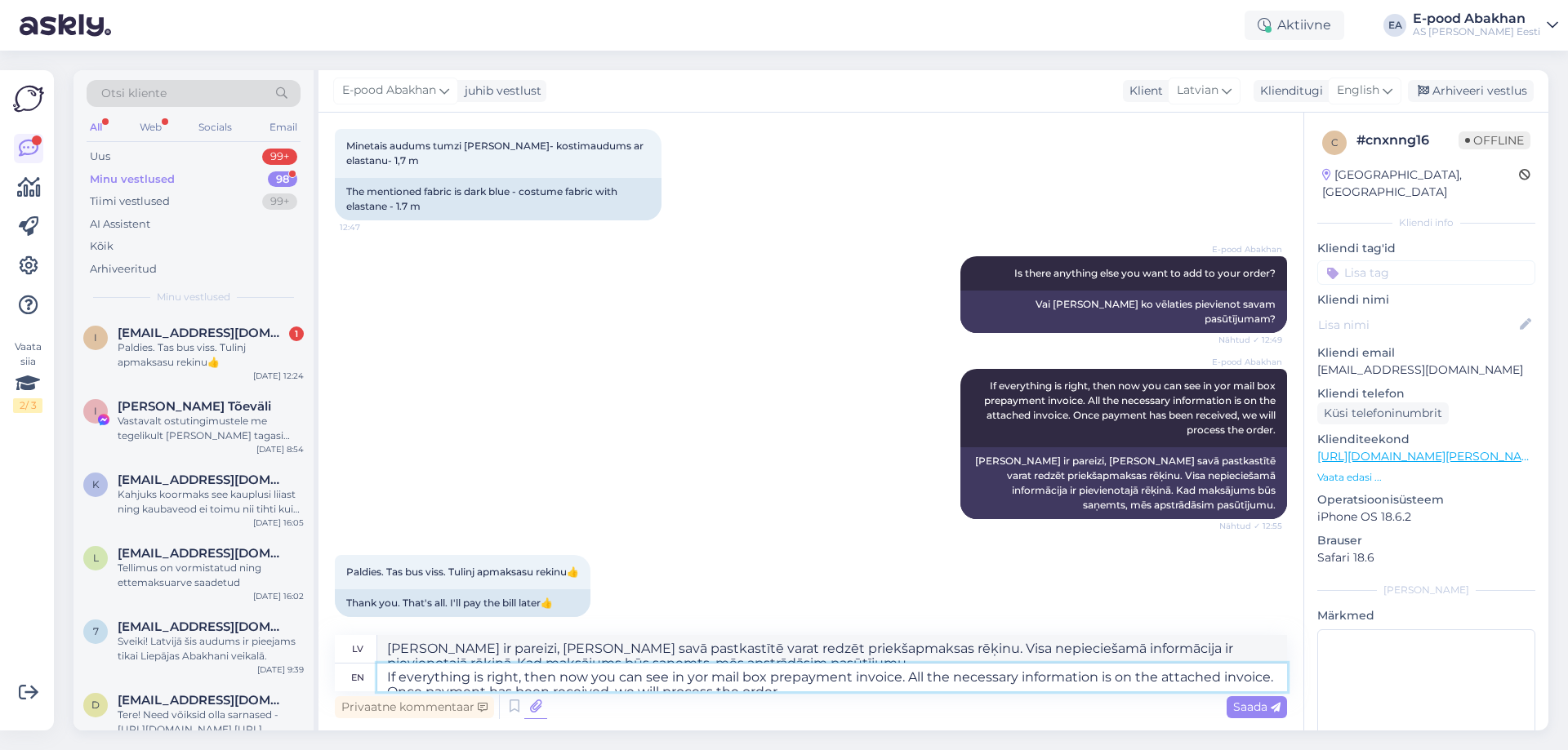
click at [516, 676] on textarea "If everything is right, then now you can see in yor mail box prepayment invoice…" at bounding box center [832, 677] width 909 height 28
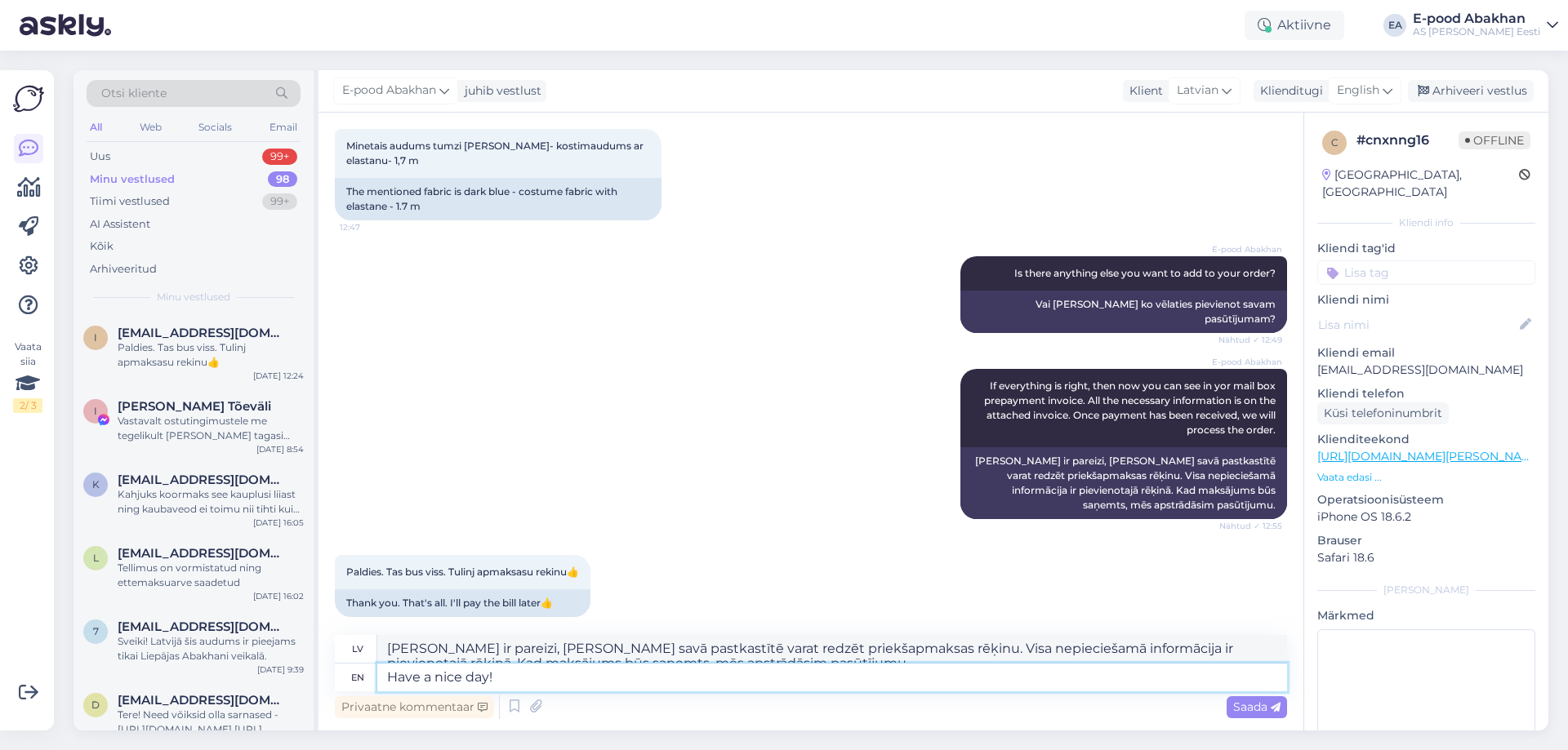
type textarea "Have a nice day!"
drag, startPoint x: 440, startPoint y: 649, endPoint x: 627, endPoint y: 541, distance: 215.9
click at [129, 649] on div "Otsi kliente All Web Socials Email Uus 99+ Minu vestlused 98 Tiimi vestlused 99…" at bounding box center [810, 400] width 1475 height 660
type textarea "Lai jauka diena!"
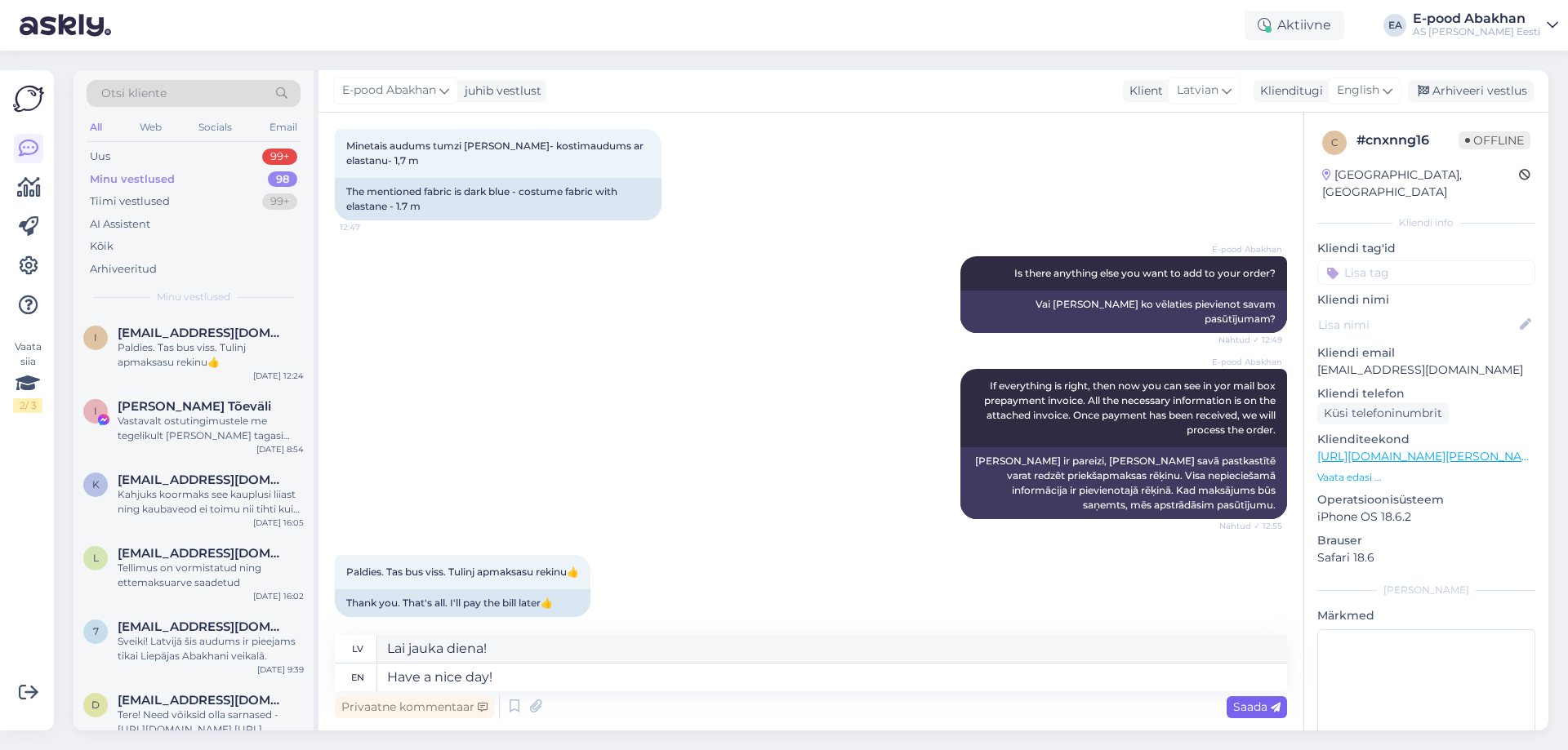
click at [1251, 703] on span "Saada" at bounding box center [1257, 706] width 48 height 14
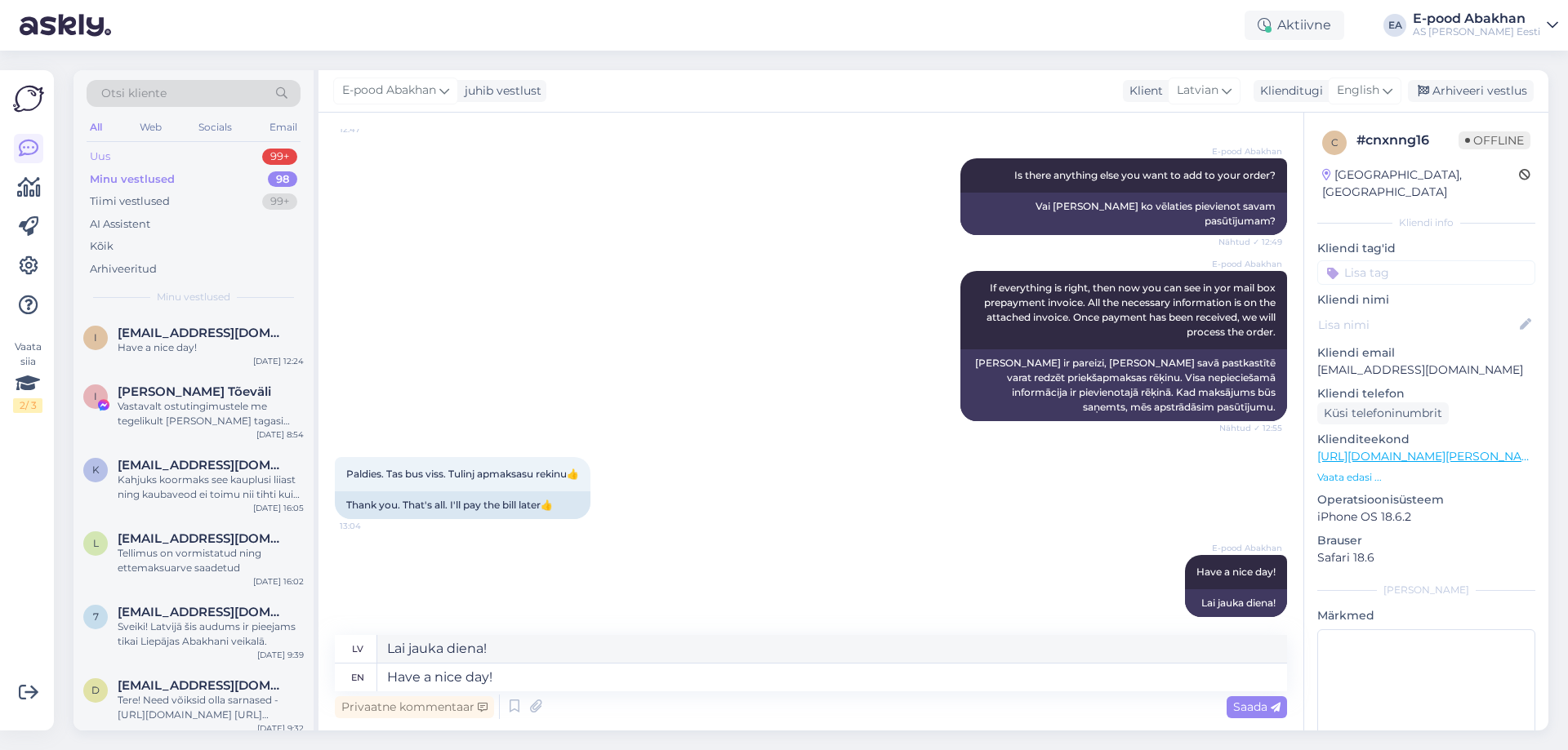
click at [253, 161] on div "Uus 99+" at bounding box center [193, 156] width 214 height 23
